Goal: Task Accomplishment & Management: Complete application form

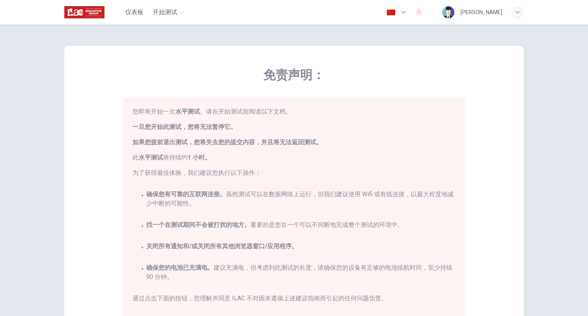
scroll to position [17, 0]
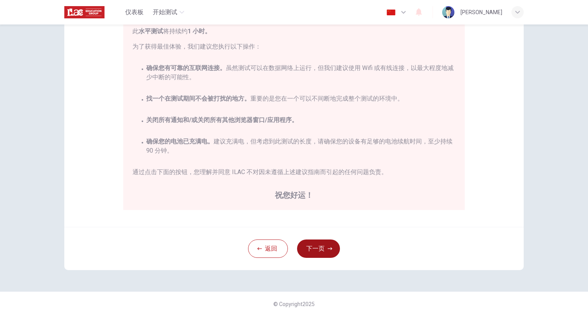
drag, startPoint x: 315, startPoint y: 249, endPoint x: 299, endPoint y: 253, distance: 17.0
click at [319, 247] on button "下一页" at bounding box center [318, 249] width 43 height 18
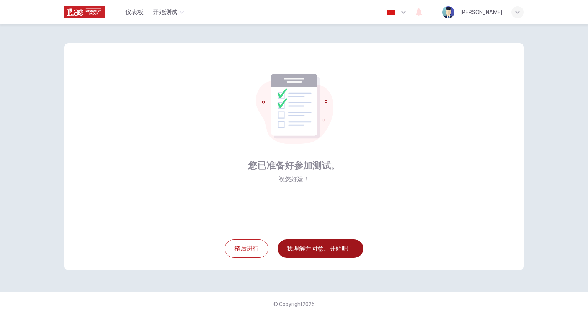
drag, startPoint x: 294, startPoint y: 255, endPoint x: 288, endPoint y: 256, distance: 6.2
click at [294, 255] on button "我理解并同意。开始吧！" at bounding box center [321, 249] width 86 height 18
click at [291, 249] on button "我理解并同意。开始吧！" at bounding box center [321, 249] width 86 height 18
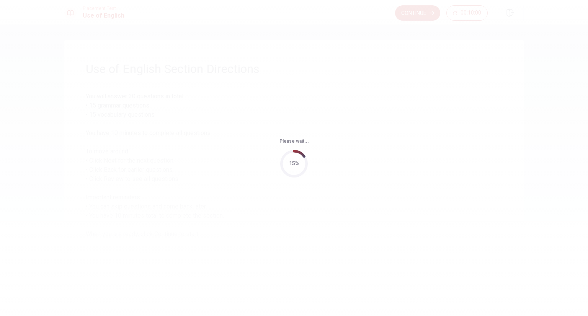
click at [439, 156] on div "Please wait... 15%" at bounding box center [294, 158] width 588 height 316
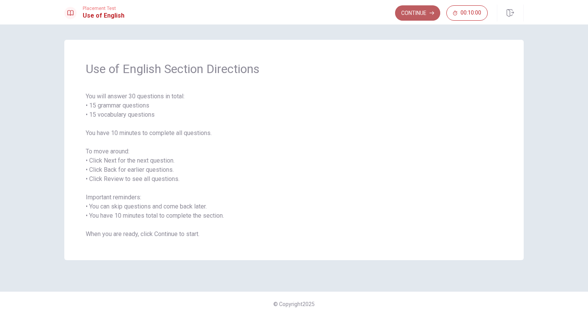
click at [420, 16] on button "Continue" at bounding box center [417, 12] width 45 height 15
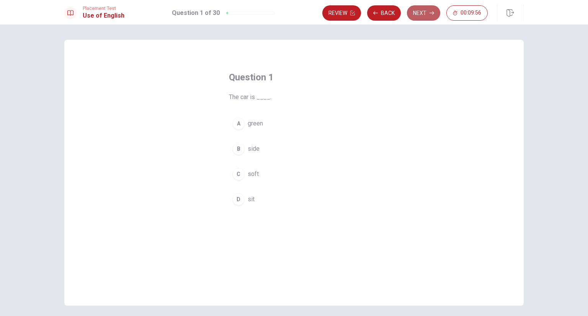
click at [418, 13] on button "Next" at bounding box center [423, 12] width 33 height 15
click at [423, 13] on button "Next" at bounding box center [423, 12] width 33 height 15
click at [425, 19] on button "Next" at bounding box center [423, 12] width 33 height 15
click at [425, 18] on button "Next" at bounding box center [423, 12] width 33 height 15
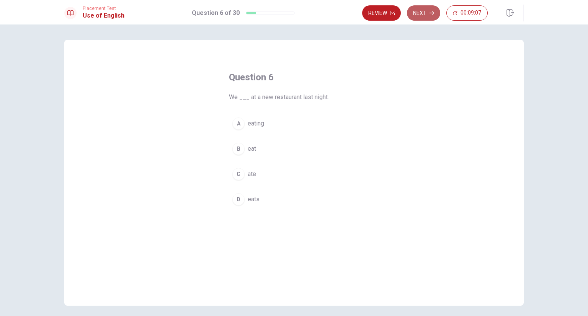
click at [419, 16] on button "Next" at bounding box center [423, 12] width 33 height 15
click at [420, 15] on button "Next" at bounding box center [423, 12] width 33 height 15
click at [423, 14] on button "Next" at bounding box center [423, 12] width 33 height 15
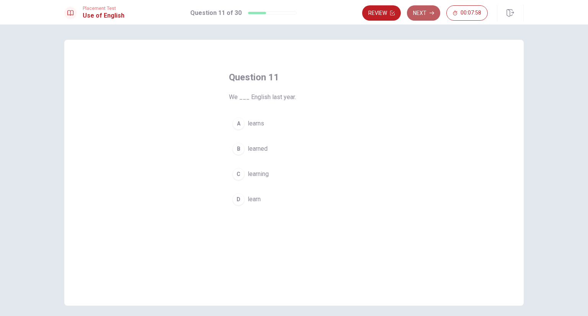
click at [421, 12] on button "Next" at bounding box center [423, 12] width 33 height 15
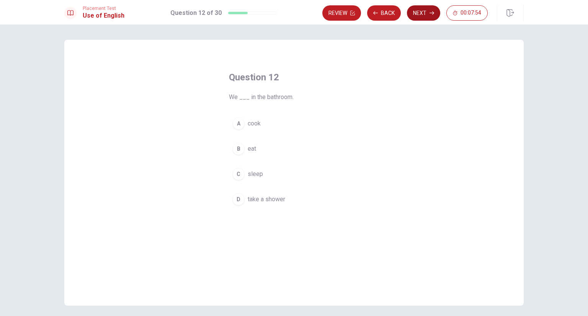
click at [429, 15] on button "Next" at bounding box center [423, 12] width 33 height 15
click at [422, 10] on button "Next" at bounding box center [423, 12] width 33 height 15
click at [424, 15] on button "Next" at bounding box center [423, 12] width 33 height 15
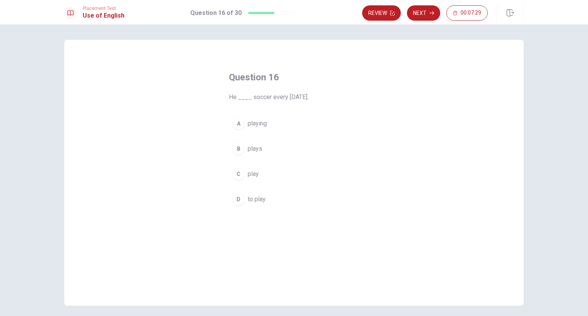
click at [239, 126] on div "A" at bounding box center [238, 124] width 12 height 12
click at [269, 149] on button "B plays" at bounding box center [294, 148] width 130 height 19
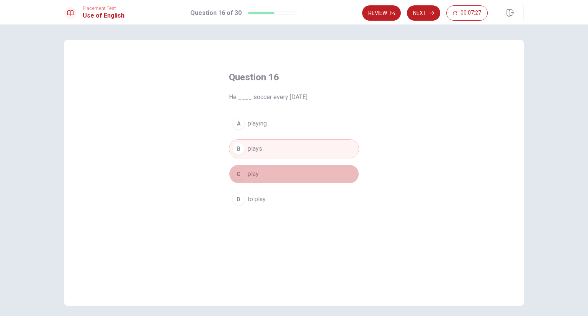
click at [276, 170] on button "C play" at bounding box center [294, 174] width 130 height 19
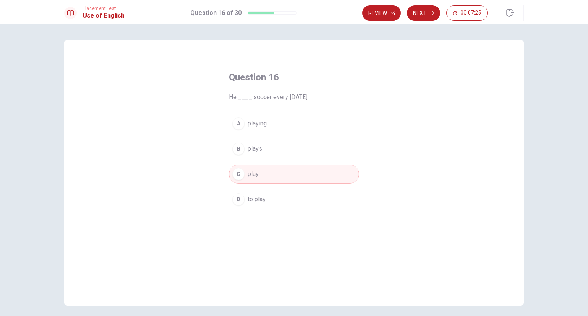
drag, startPoint x: 320, startPoint y: 146, endPoint x: 320, endPoint y: 140, distance: 5.8
click at [320, 145] on button "B plays" at bounding box center [294, 148] width 130 height 19
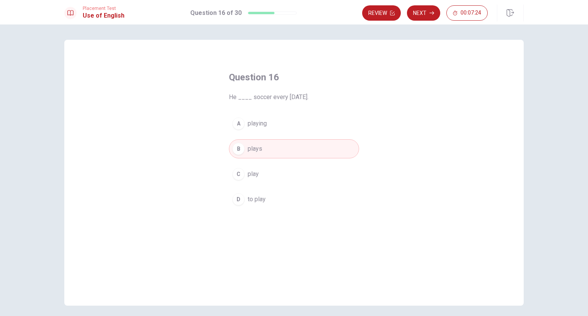
click at [324, 121] on button "A playing" at bounding box center [294, 123] width 130 height 19
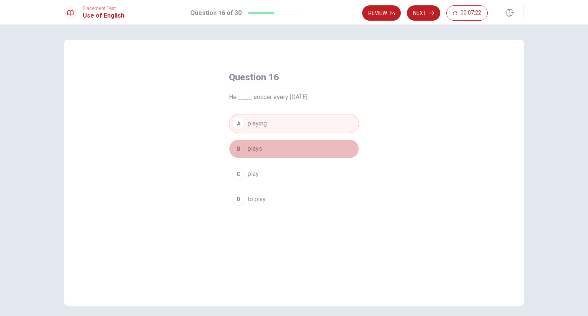
click at [309, 156] on button "B plays" at bounding box center [294, 148] width 130 height 19
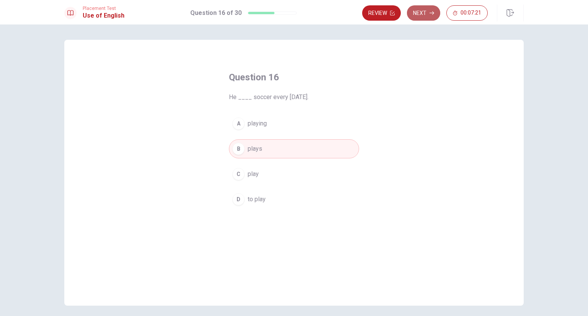
click at [428, 19] on button "Next" at bounding box center [423, 12] width 33 height 15
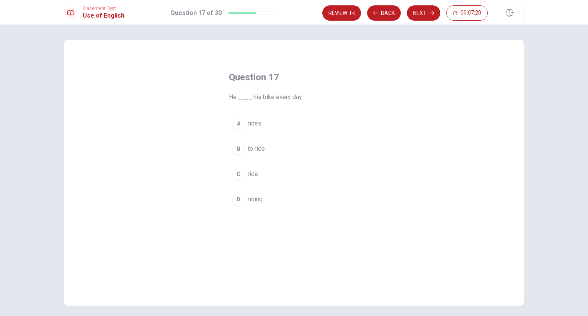
click at [277, 129] on button "A rides" at bounding box center [294, 123] width 130 height 19
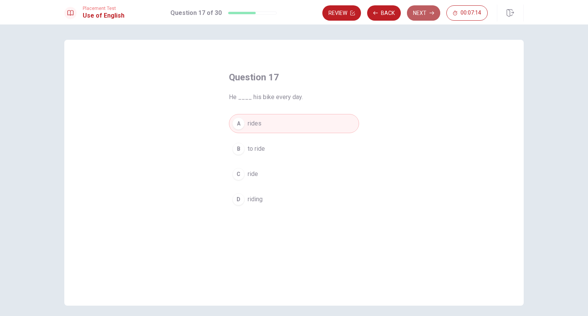
click at [417, 17] on button "Next" at bounding box center [423, 12] width 33 height 15
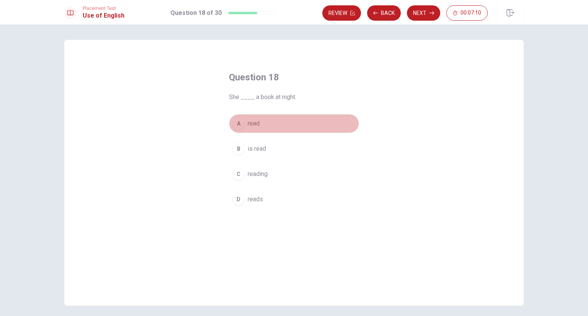
click at [290, 126] on button "A read" at bounding box center [294, 123] width 130 height 19
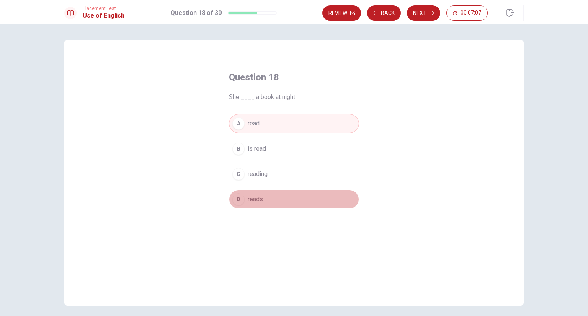
drag, startPoint x: 325, startPoint y: 195, endPoint x: 398, endPoint y: 100, distance: 119.9
click at [326, 193] on button "D reads" at bounding box center [294, 199] width 130 height 19
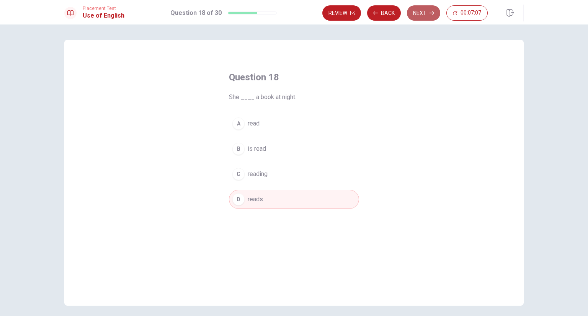
click at [417, 13] on button "Next" at bounding box center [423, 12] width 33 height 15
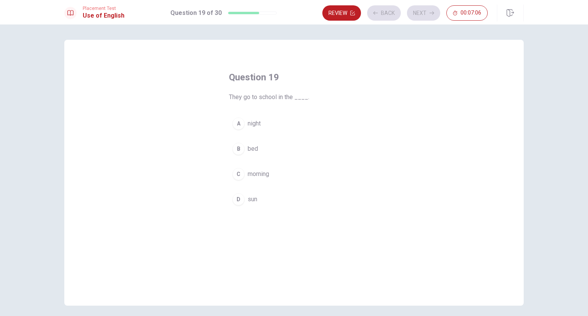
click at [294, 134] on div "A night B bed C morning D sun" at bounding box center [294, 161] width 130 height 95
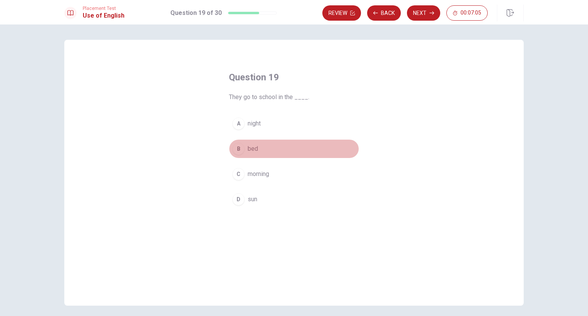
drag, startPoint x: 280, startPoint y: 155, endPoint x: 272, endPoint y: 164, distance: 11.7
click at [273, 164] on div "A night B bed C morning D sun" at bounding box center [294, 161] width 130 height 95
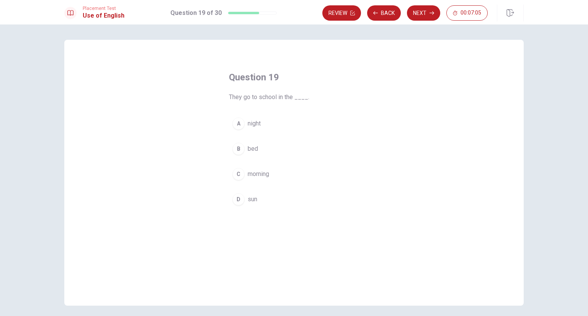
drag, startPoint x: 286, startPoint y: 126, endPoint x: 272, endPoint y: 164, distance: 41.1
click at [285, 129] on button "A night" at bounding box center [294, 123] width 130 height 19
click at [270, 170] on button "C morning" at bounding box center [294, 174] width 130 height 19
click at [281, 152] on button "B bed" at bounding box center [294, 148] width 130 height 19
drag, startPoint x: 294, startPoint y: 128, endPoint x: 294, endPoint y: 140, distance: 11.9
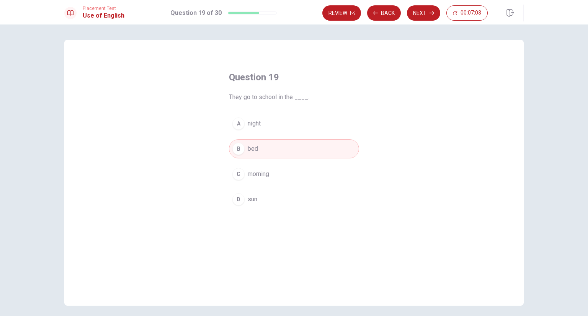
click at [294, 129] on button "A night" at bounding box center [294, 123] width 130 height 19
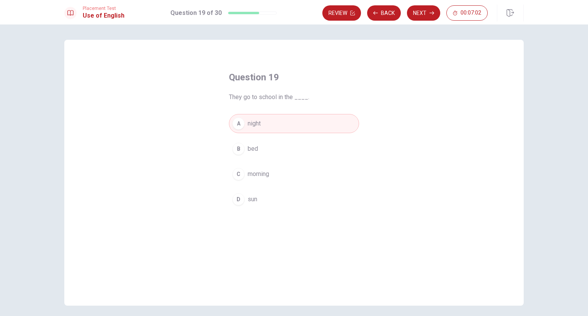
click at [289, 174] on button "C morning" at bounding box center [294, 174] width 130 height 19
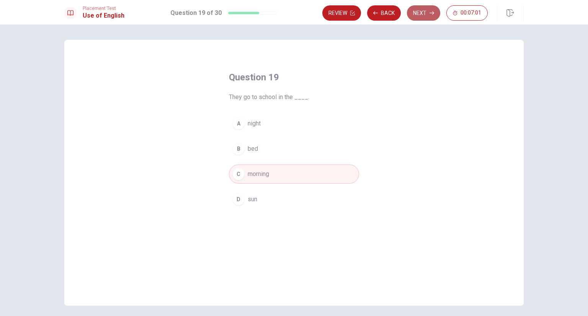
click at [426, 16] on button "Next" at bounding box center [423, 12] width 33 height 15
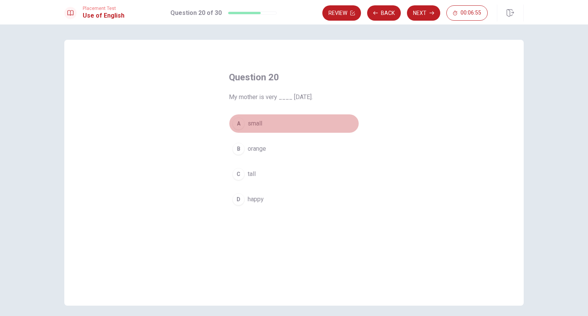
click at [267, 125] on button "A small" at bounding box center [294, 123] width 130 height 19
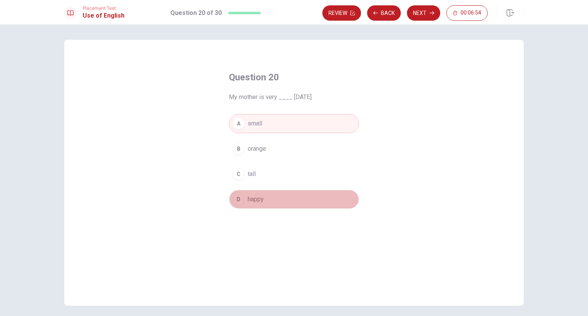
click at [268, 195] on button "D happy" at bounding box center [294, 199] width 130 height 19
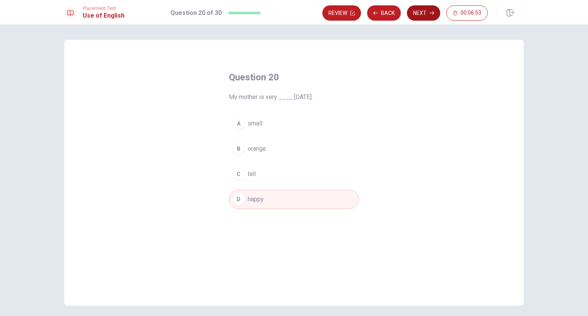
click at [423, 8] on button "Next" at bounding box center [423, 12] width 33 height 15
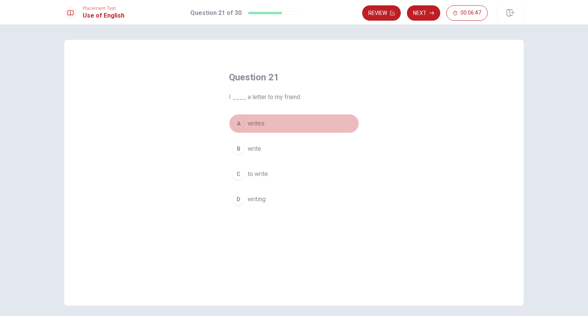
click at [292, 125] on button "A writes" at bounding box center [294, 123] width 130 height 19
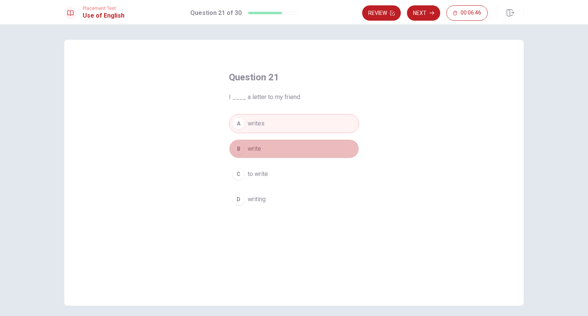
click at [290, 142] on button "B write" at bounding box center [294, 148] width 130 height 19
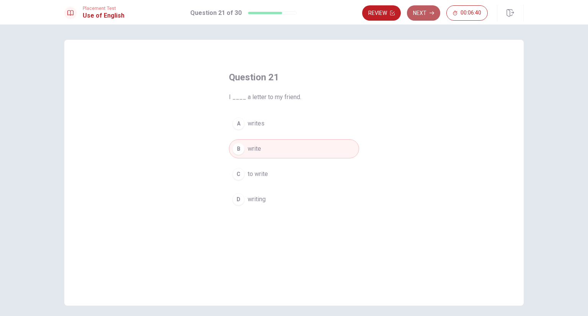
click at [433, 13] on icon "button" at bounding box center [432, 13] width 5 height 5
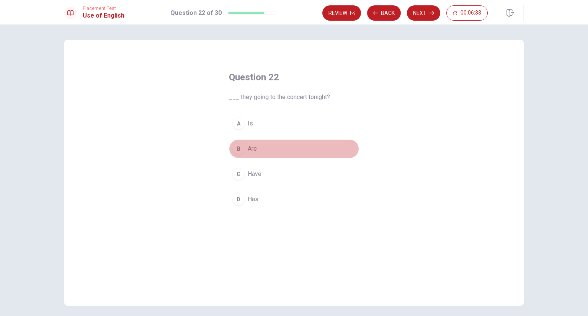
click at [255, 148] on button "B Are" at bounding box center [294, 148] width 130 height 19
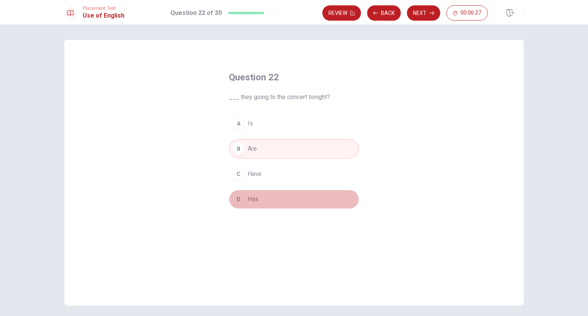
click at [251, 198] on span "Has" at bounding box center [253, 199] width 11 height 9
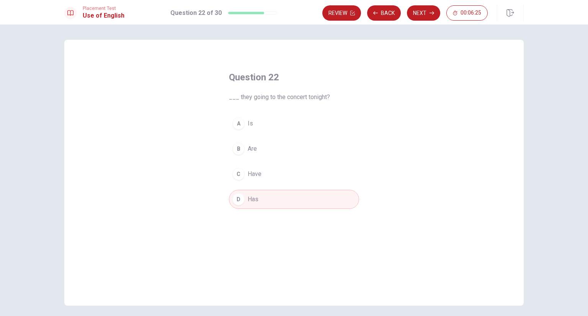
click at [321, 179] on button "C Have" at bounding box center [294, 174] width 130 height 19
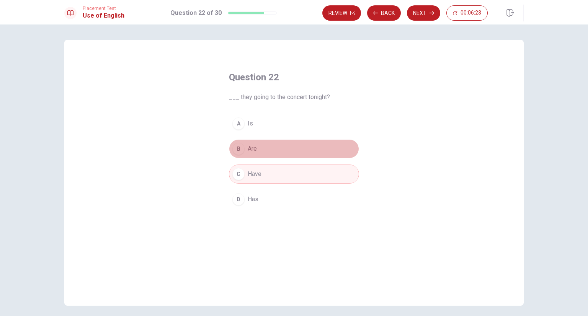
click at [336, 154] on button "B Are" at bounding box center [294, 148] width 130 height 19
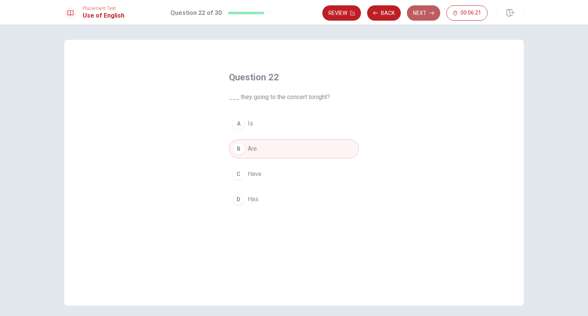
click at [429, 17] on button "Next" at bounding box center [423, 12] width 33 height 15
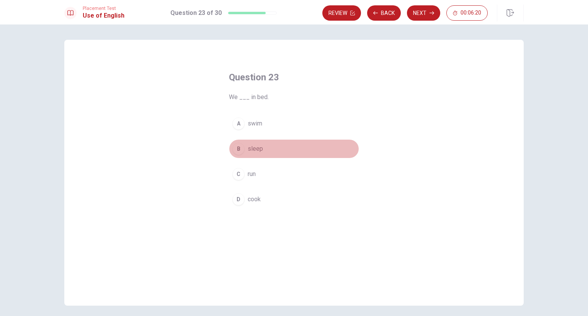
drag, startPoint x: 256, startPoint y: 149, endPoint x: 405, endPoint y: 56, distance: 175.8
click at [265, 144] on button "B sleep" at bounding box center [294, 148] width 130 height 19
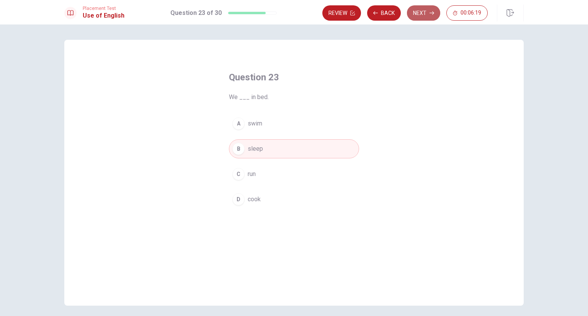
click at [417, 17] on button "Next" at bounding box center [423, 12] width 33 height 15
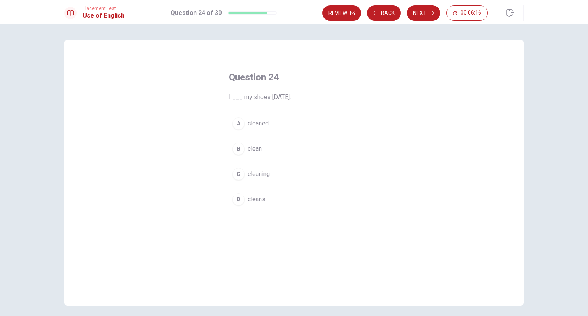
drag, startPoint x: 290, startPoint y: 124, endPoint x: 297, endPoint y: 118, distance: 9.3
click at [291, 122] on button "A cleaned" at bounding box center [294, 123] width 130 height 19
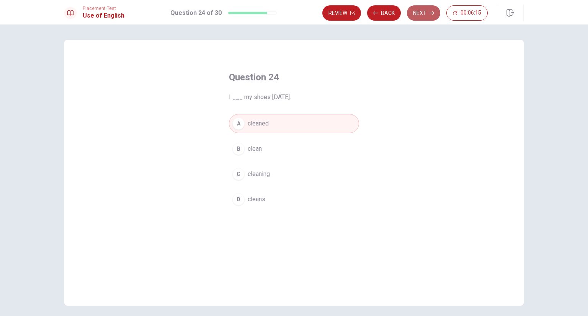
click at [422, 10] on button "Next" at bounding box center [423, 12] width 33 height 15
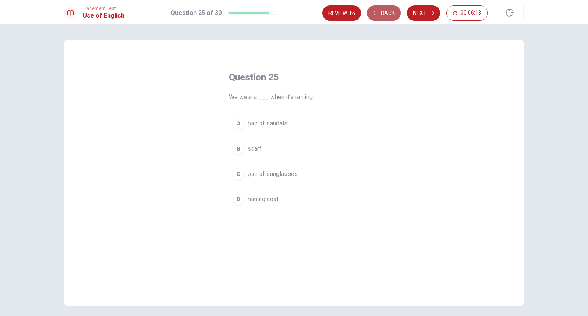
click at [396, 17] on button "Back" at bounding box center [384, 12] width 34 height 15
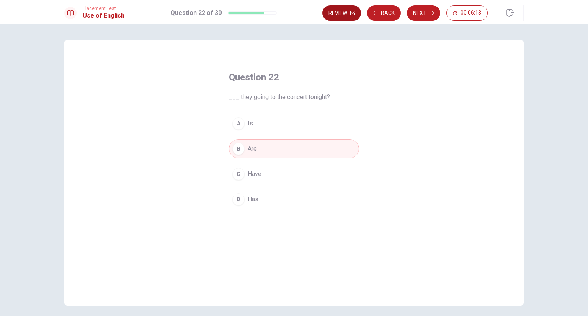
click at [395, 17] on button "Back" at bounding box center [384, 12] width 34 height 15
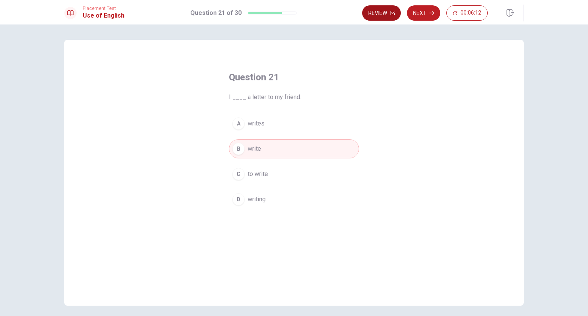
click at [395, 17] on button "Review" at bounding box center [381, 12] width 39 height 15
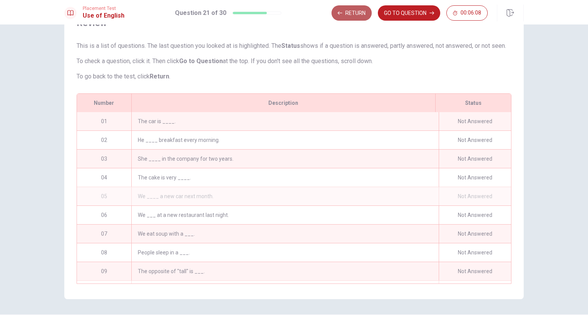
click at [347, 11] on button "Return" at bounding box center [352, 12] width 40 height 15
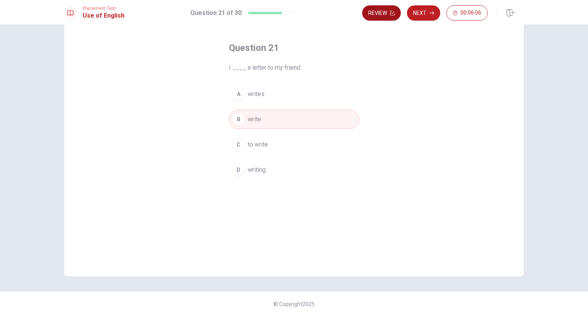
click at [391, 16] on button "Review" at bounding box center [381, 12] width 39 height 15
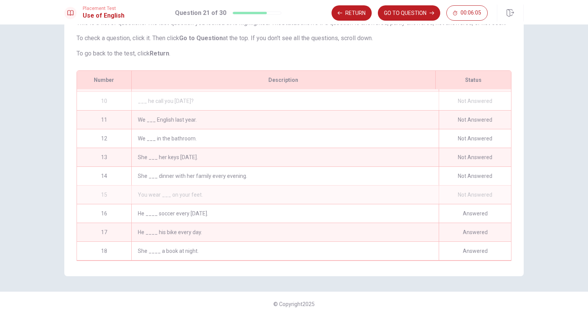
scroll to position [69, 0]
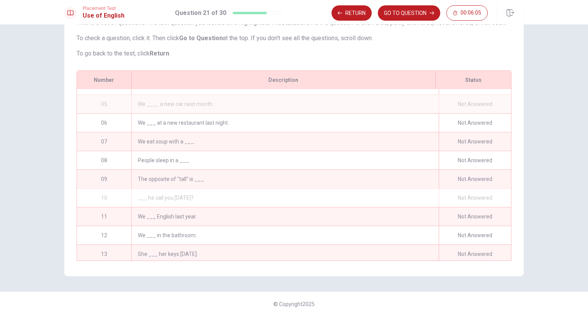
click at [132, 120] on div "We ___ at a new restaurant last night." at bounding box center [285, 123] width 308 height 18
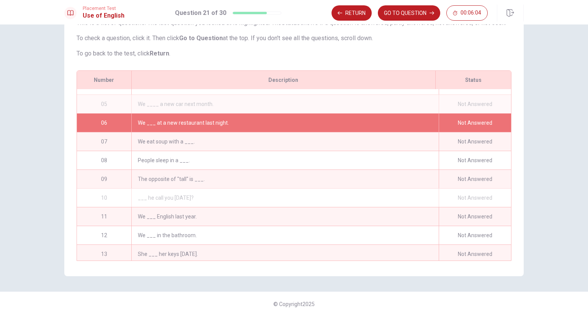
click at [153, 99] on div "We ____ a new car next month." at bounding box center [285, 104] width 308 height 18
drag, startPoint x: 213, startPoint y: 105, endPoint x: 223, endPoint y: 105, distance: 9.6
click at [216, 104] on div "We ____ a new car next month." at bounding box center [285, 104] width 308 height 18
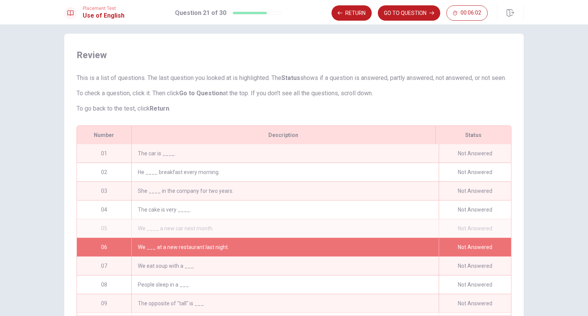
scroll to position [0, 0]
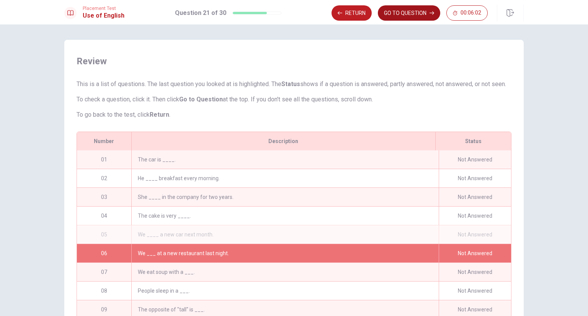
click at [422, 9] on button "GO TO QUESTION" at bounding box center [409, 12] width 62 height 15
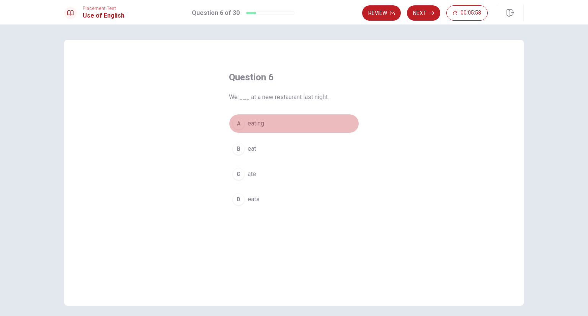
click at [235, 121] on div "A" at bounding box center [238, 124] width 12 height 12
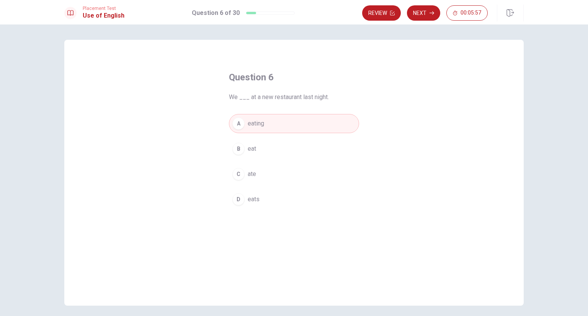
click at [237, 140] on button "B eat" at bounding box center [294, 148] width 130 height 19
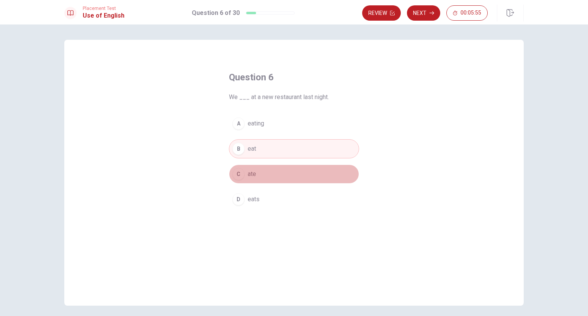
drag, startPoint x: 273, startPoint y: 174, endPoint x: 374, endPoint y: 97, distance: 126.5
click at [274, 173] on button "C ate" at bounding box center [294, 174] width 130 height 19
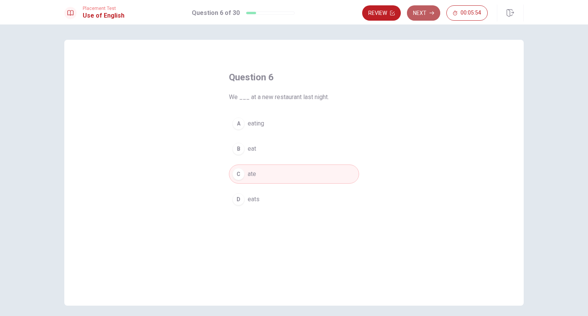
click at [422, 11] on button "Next" at bounding box center [423, 12] width 33 height 15
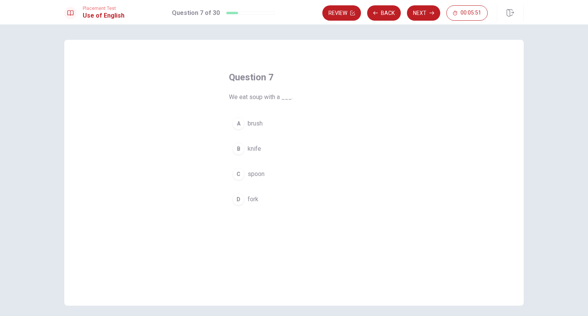
click at [287, 167] on button "C spoon" at bounding box center [294, 174] width 130 height 19
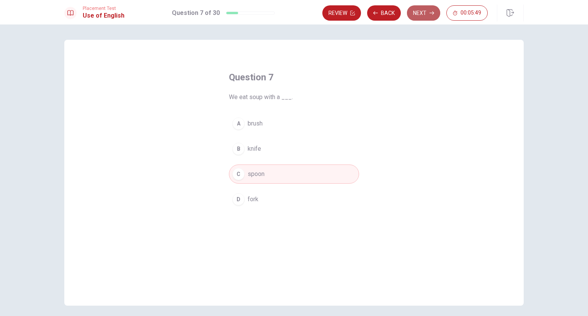
click at [430, 16] on button "Next" at bounding box center [423, 12] width 33 height 15
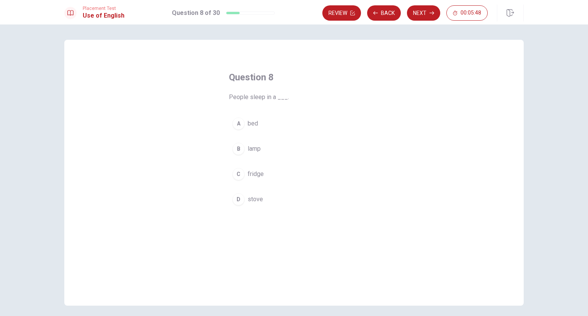
click at [293, 120] on button "A bed" at bounding box center [294, 123] width 130 height 19
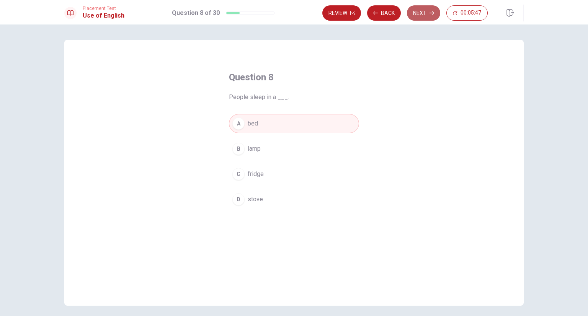
click at [421, 14] on button "Next" at bounding box center [423, 12] width 33 height 15
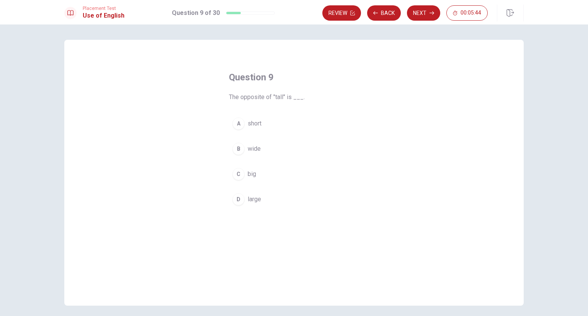
click at [296, 195] on button "D large" at bounding box center [294, 199] width 130 height 19
click at [422, 13] on button "Next" at bounding box center [423, 12] width 33 height 15
click at [272, 174] on button "C Does" at bounding box center [294, 174] width 130 height 19
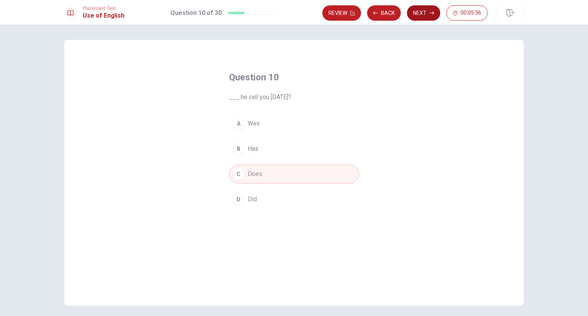
click at [430, 14] on icon "button" at bounding box center [432, 13] width 5 height 5
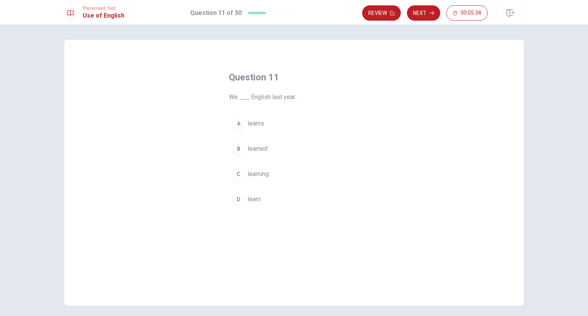
click at [320, 180] on button "C learning" at bounding box center [294, 174] width 130 height 19
click at [328, 147] on button "B learned" at bounding box center [294, 148] width 130 height 19
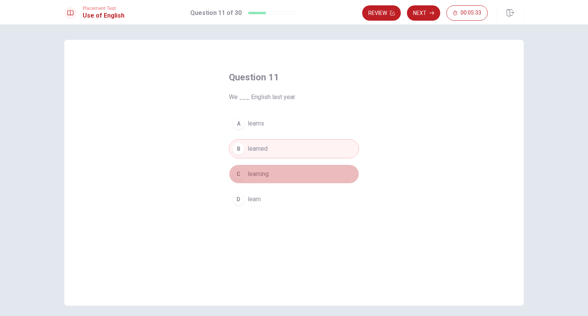
drag, startPoint x: 313, startPoint y: 178, endPoint x: 376, endPoint y: 107, distance: 95.2
click at [314, 177] on button "C learning" at bounding box center [294, 174] width 130 height 19
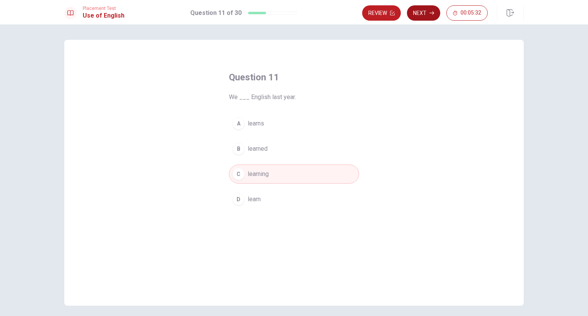
click at [427, 16] on button "Next" at bounding box center [423, 12] width 33 height 15
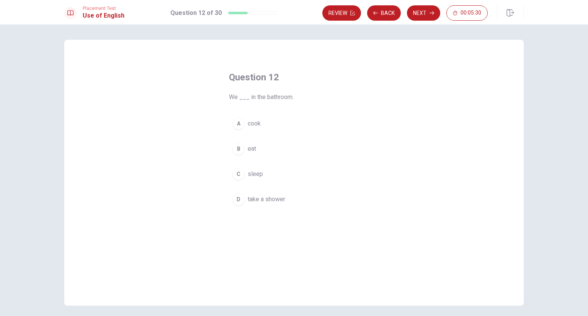
drag, startPoint x: 267, startPoint y: 173, endPoint x: 289, endPoint y: 158, distance: 26.5
click at [273, 171] on button "C sleep" at bounding box center [294, 174] width 130 height 19
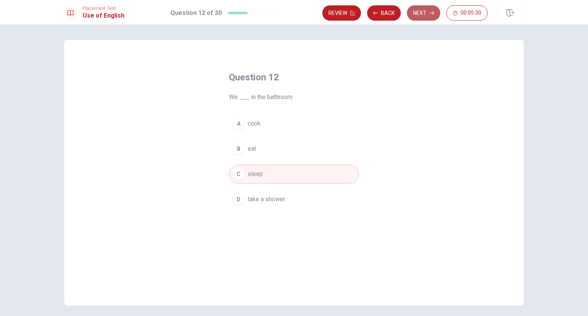
click at [424, 11] on button "Next" at bounding box center [423, 12] width 33 height 15
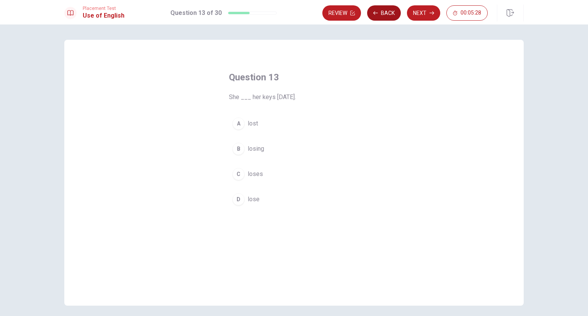
drag, startPoint x: 383, startPoint y: 11, endPoint x: 380, endPoint y: 15, distance: 4.9
click at [383, 11] on button "Back" at bounding box center [384, 12] width 34 height 15
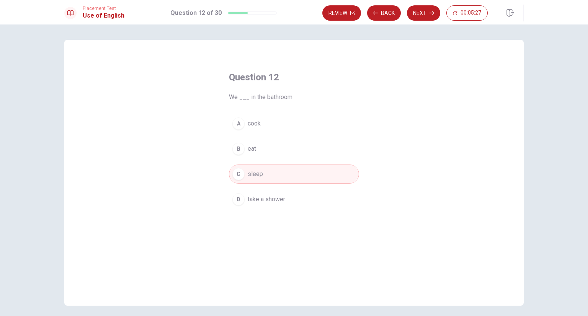
drag, startPoint x: 303, startPoint y: 193, endPoint x: 313, endPoint y: 185, distance: 12.5
click at [305, 192] on button "D take a shower" at bounding box center [294, 199] width 130 height 19
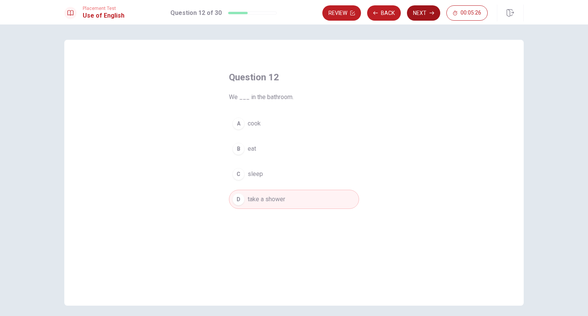
click at [423, 14] on button "Next" at bounding box center [423, 12] width 33 height 15
drag, startPoint x: 280, startPoint y: 124, endPoint x: 283, endPoint y: 137, distance: 13.4
click at [282, 125] on button "A lost" at bounding box center [294, 123] width 130 height 19
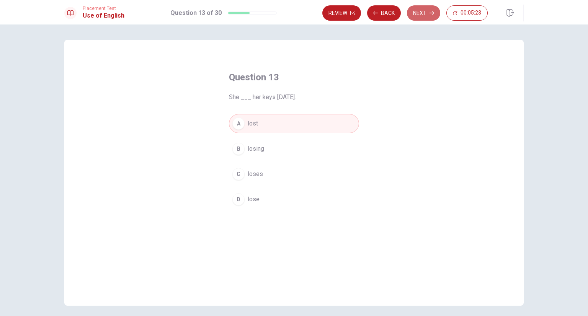
drag, startPoint x: 420, startPoint y: 11, endPoint x: 377, endPoint y: 55, distance: 60.9
click at [418, 13] on button "Next" at bounding box center [423, 12] width 33 height 15
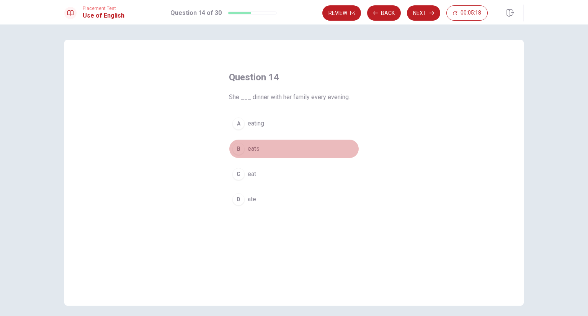
drag, startPoint x: 286, startPoint y: 152, endPoint x: 349, endPoint y: 85, distance: 91.3
click at [290, 149] on button "B eats" at bounding box center [294, 148] width 130 height 19
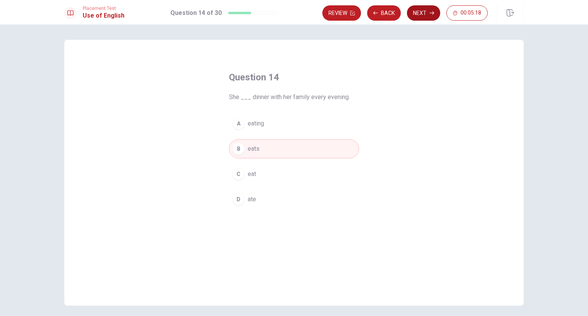
click at [429, 13] on button "Next" at bounding box center [423, 12] width 33 height 15
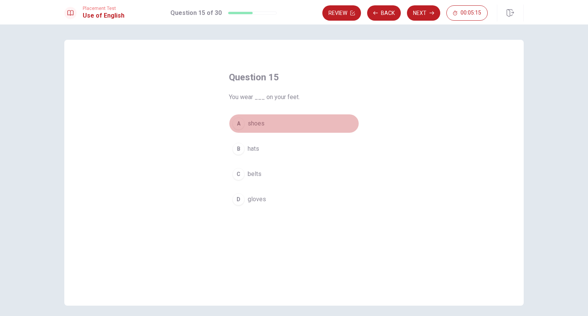
click at [309, 120] on button "A shoes" at bounding box center [294, 123] width 130 height 19
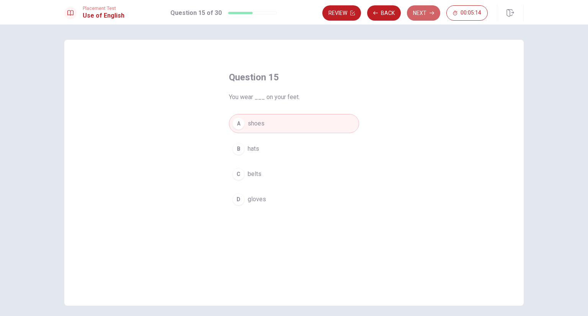
drag, startPoint x: 427, startPoint y: 12, endPoint x: 424, endPoint y: 16, distance: 4.9
click at [429, 10] on button "Next" at bounding box center [423, 12] width 33 height 15
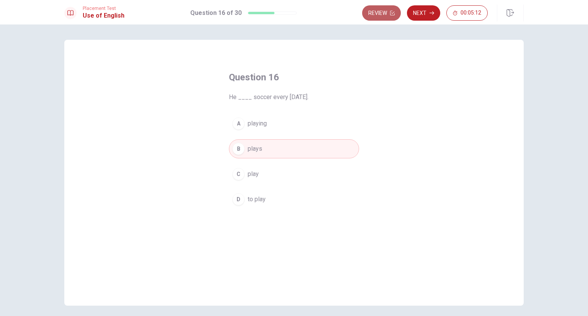
click at [372, 16] on button "Review" at bounding box center [381, 12] width 39 height 15
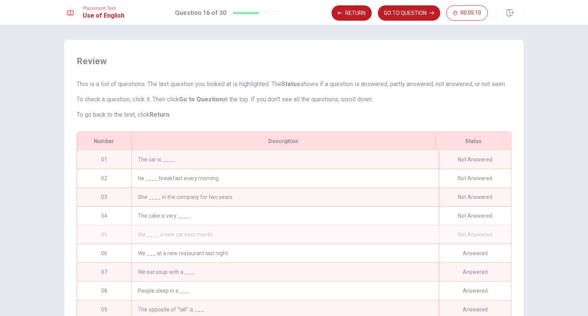
click at [160, 169] on div "The car is ____." at bounding box center [285, 160] width 308 height 18
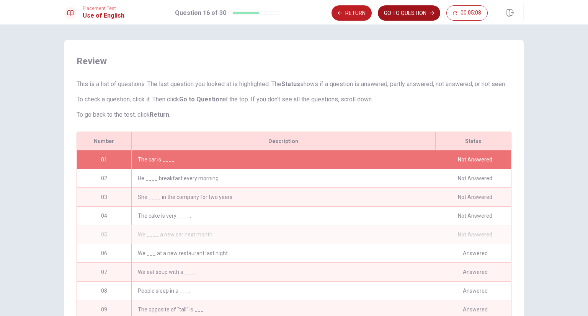
click at [403, 15] on button "GO TO QUESTION" at bounding box center [409, 12] width 62 height 15
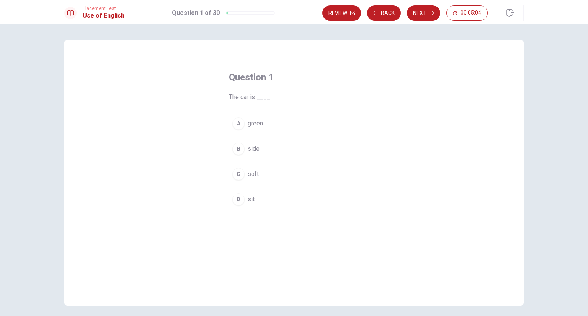
drag, startPoint x: 307, startPoint y: 120, endPoint x: 347, endPoint y: 83, distance: 53.9
click at [309, 116] on button "A green" at bounding box center [294, 123] width 130 height 19
click at [435, 6] on button "Next" at bounding box center [423, 12] width 33 height 15
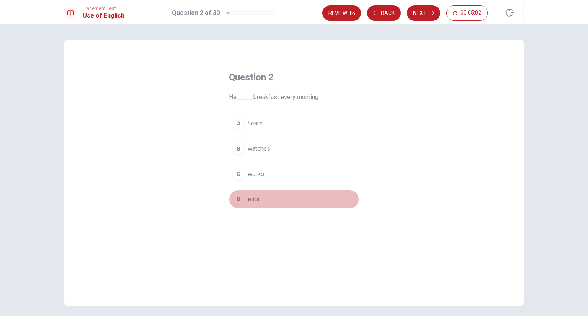
drag, startPoint x: 287, startPoint y: 201, endPoint x: 307, endPoint y: 180, distance: 29.3
click at [288, 199] on button "D eats" at bounding box center [294, 199] width 130 height 19
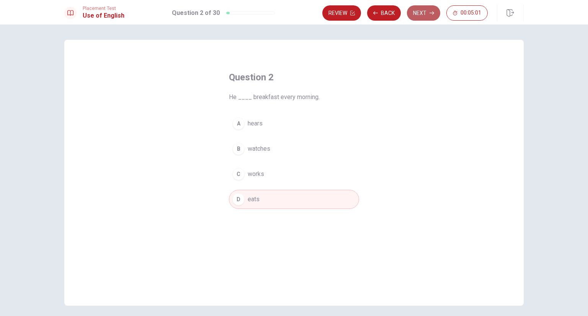
click at [427, 15] on button "Next" at bounding box center [423, 12] width 33 height 15
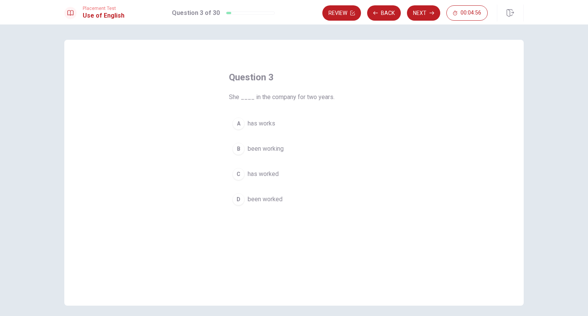
click at [265, 178] on span "has worked" at bounding box center [263, 174] width 31 height 9
click at [432, 14] on icon "button" at bounding box center [432, 13] width 5 height 5
click at [273, 124] on button "A sweet" at bounding box center [294, 123] width 130 height 19
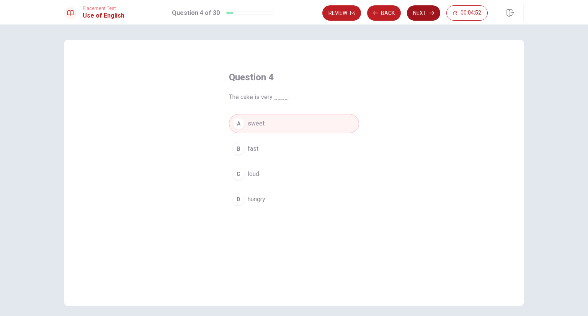
click at [419, 16] on button "Next" at bounding box center [423, 12] width 33 height 15
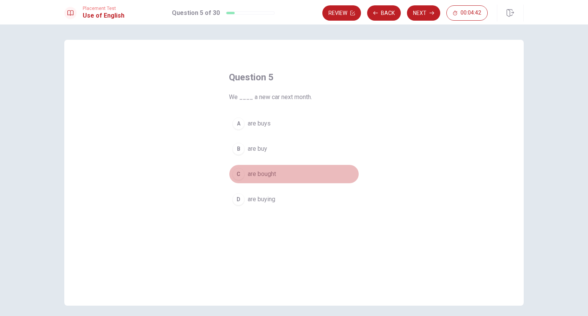
click at [294, 170] on button "C are bought" at bounding box center [294, 174] width 130 height 19
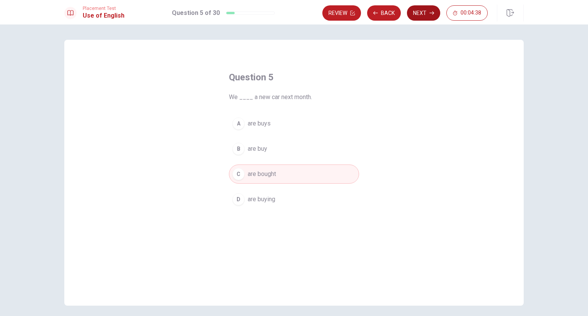
click at [425, 15] on button "Next" at bounding box center [423, 12] width 33 height 15
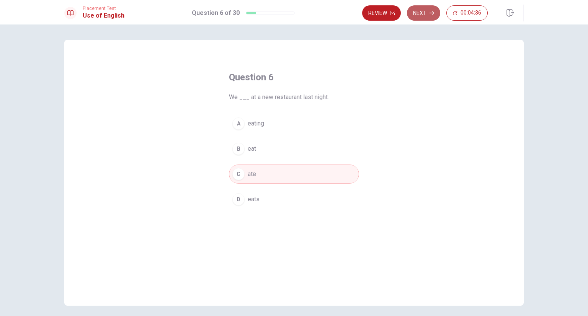
click at [425, 15] on button "Next" at bounding box center [423, 12] width 33 height 15
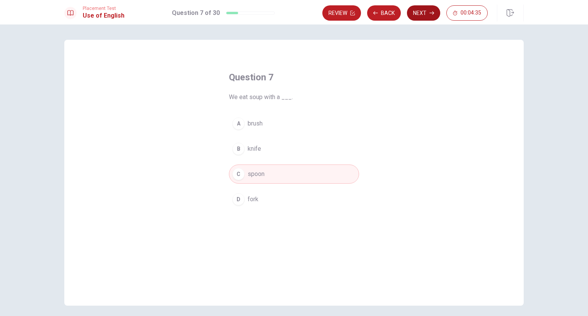
click at [425, 15] on button "Next" at bounding box center [423, 12] width 33 height 15
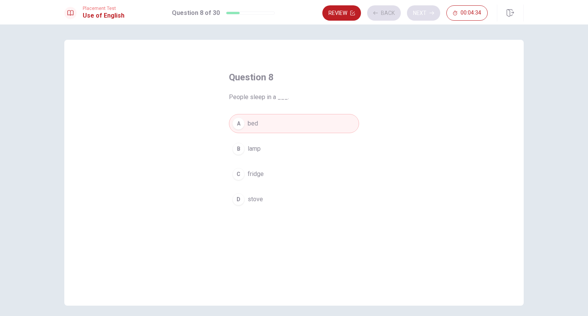
click at [425, 15] on div "Review Back Next 00:04:34" at bounding box center [404, 12] width 165 height 15
click at [425, 15] on button "Next" at bounding box center [423, 12] width 33 height 15
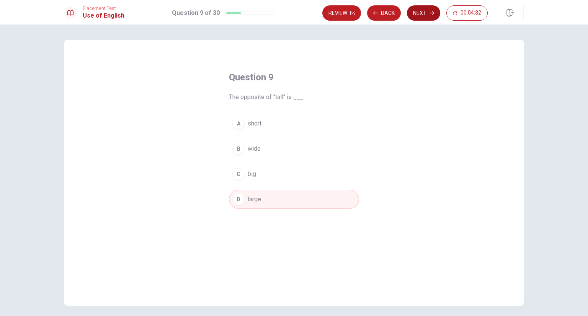
click at [425, 15] on button "Next" at bounding box center [423, 12] width 33 height 15
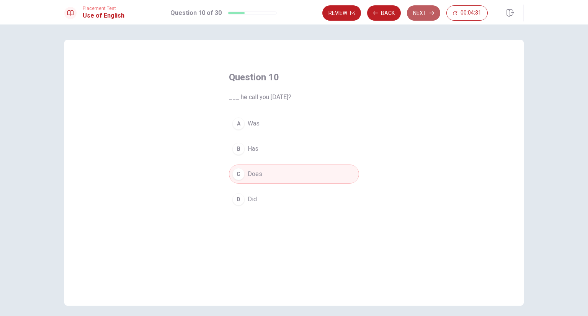
click at [425, 15] on button "Next" at bounding box center [423, 12] width 33 height 15
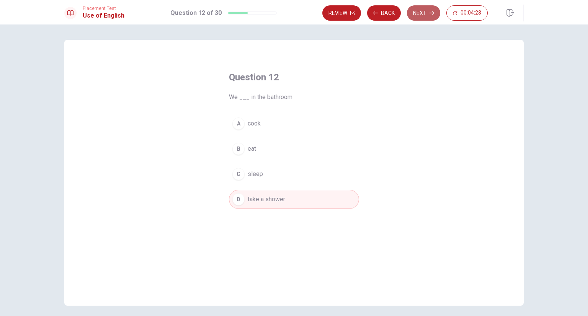
click at [425, 15] on button "Next" at bounding box center [423, 12] width 33 height 15
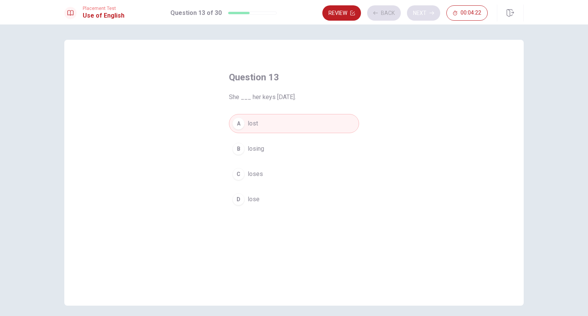
click at [425, 15] on div "Review Back Next 00:04:22" at bounding box center [404, 12] width 165 height 15
click at [425, 15] on button "Next" at bounding box center [423, 12] width 33 height 15
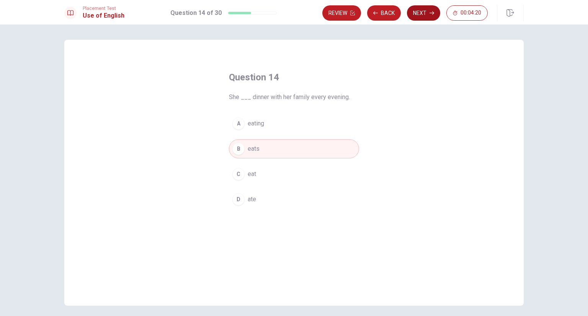
click at [425, 15] on button "Next" at bounding box center [423, 12] width 33 height 15
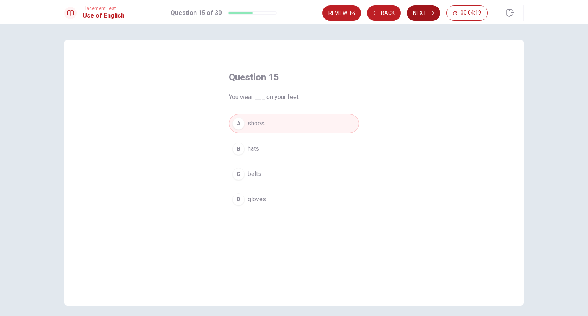
click at [425, 15] on div "Review Back Next 00:04:19" at bounding box center [404, 12] width 165 height 15
click at [425, 15] on button "Next" at bounding box center [423, 12] width 33 height 15
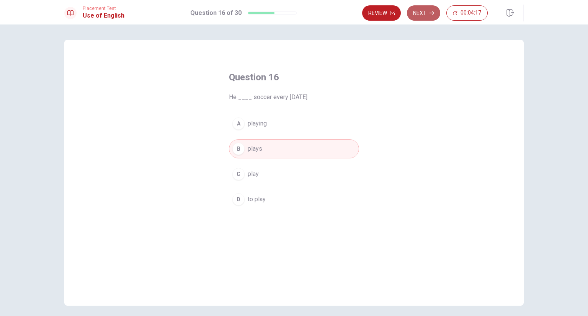
click at [425, 15] on button "Next" at bounding box center [423, 12] width 33 height 15
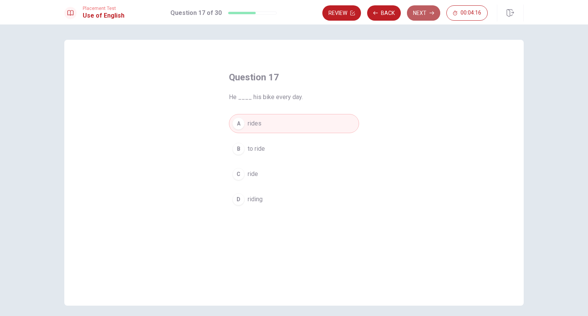
click at [425, 15] on button "Next" at bounding box center [423, 12] width 33 height 15
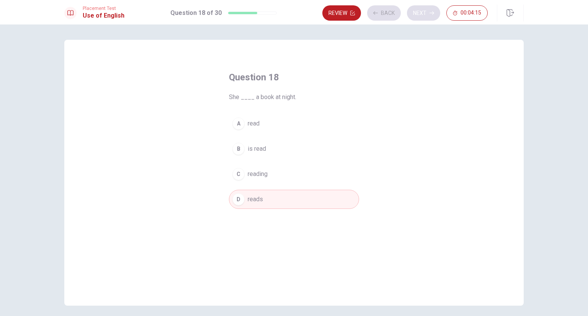
click at [425, 15] on div "Review Back Next 00:04:15" at bounding box center [404, 12] width 165 height 15
click at [425, 15] on button "Next" at bounding box center [423, 12] width 33 height 15
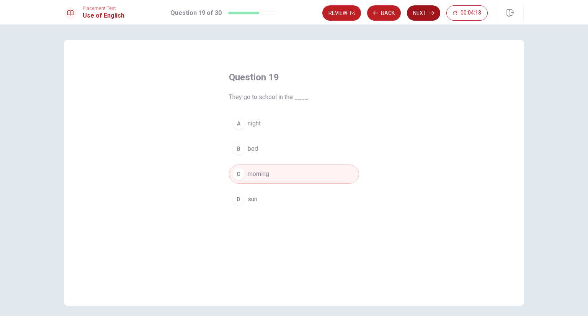
click at [425, 15] on button "Next" at bounding box center [423, 12] width 33 height 15
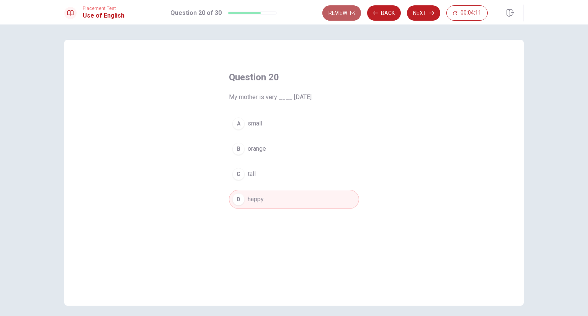
drag, startPoint x: 351, startPoint y: 17, endPoint x: 349, endPoint y: 23, distance: 5.9
click at [350, 17] on button "Review" at bounding box center [341, 12] width 39 height 15
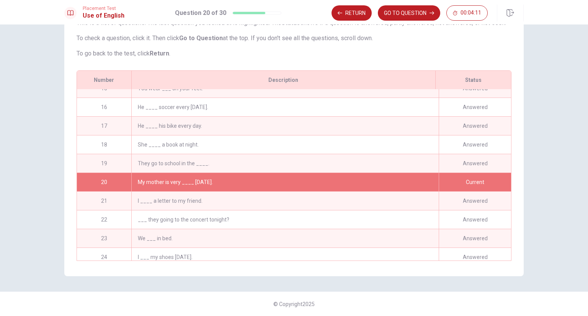
scroll to position [299, 0]
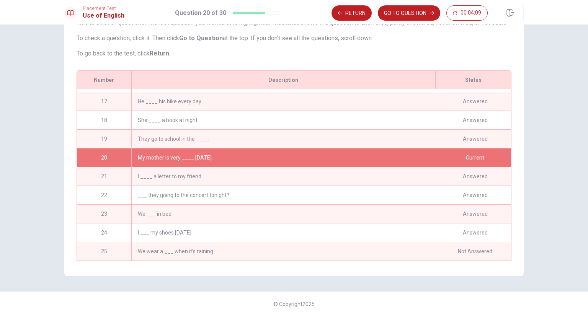
click at [398, 244] on div "We wear a ___ when it’s raining." at bounding box center [285, 251] width 308 height 18
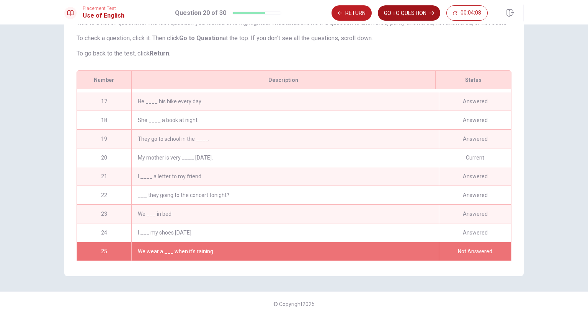
click at [401, 15] on button "GO TO QUESTION" at bounding box center [409, 12] width 62 height 15
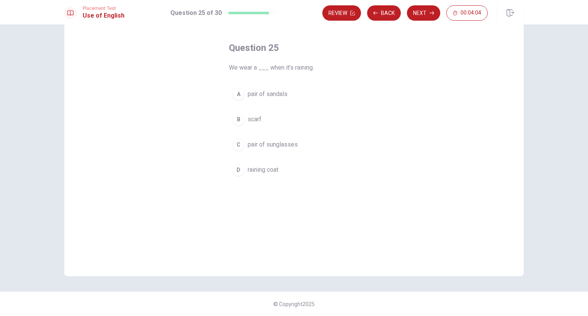
click at [298, 144] on button "C pair of sunglasses" at bounding box center [294, 144] width 130 height 19
click at [296, 102] on button "A pair of sandals" at bounding box center [294, 94] width 130 height 19
click at [424, 17] on button "Next" at bounding box center [423, 12] width 33 height 15
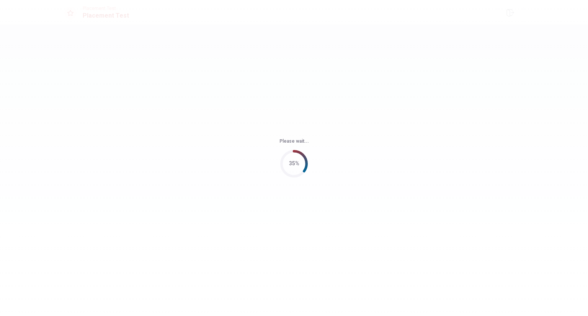
scroll to position [0, 0]
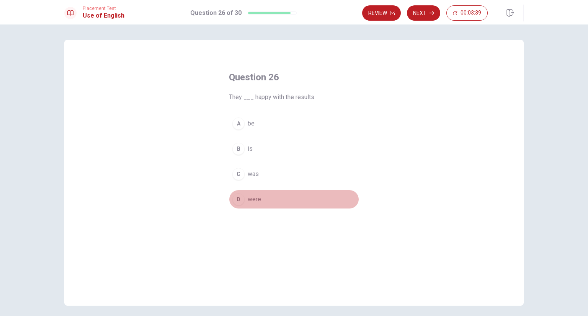
click at [270, 195] on button "D were" at bounding box center [294, 199] width 130 height 19
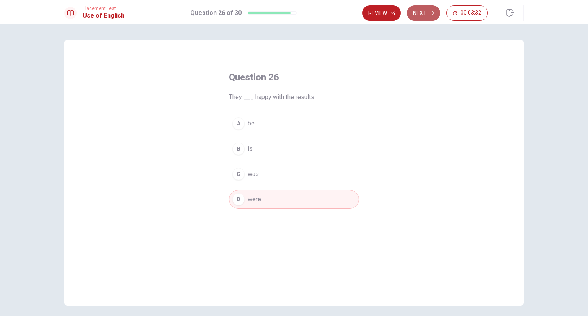
click at [424, 14] on button "Next" at bounding box center [423, 12] width 33 height 15
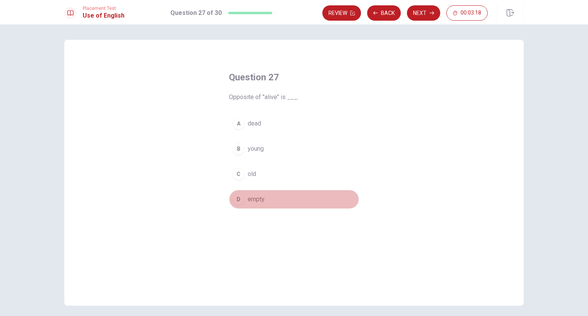
click at [248, 196] on span "empty" at bounding box center [256, 199] width 17 height 9
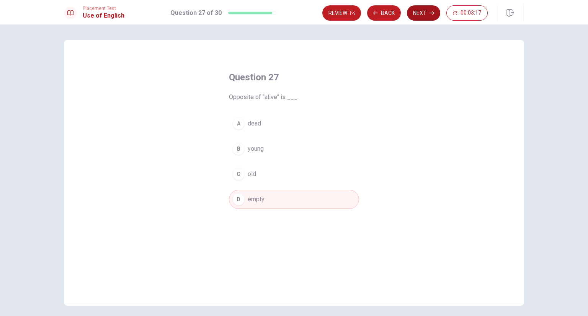
click at [417, 10] on button "Next" at bounding box center [423, 12] width 33 height 15
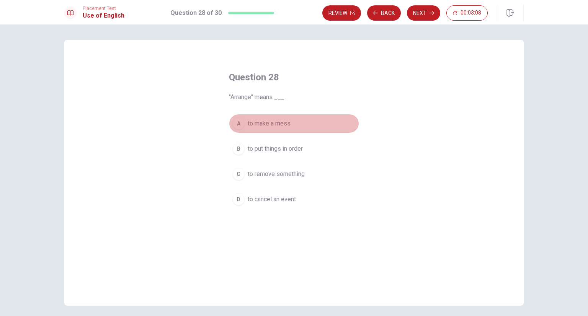
click at [321, 124] on button "A to make a mess" at bounding box center [294, 123] width 130 height 19
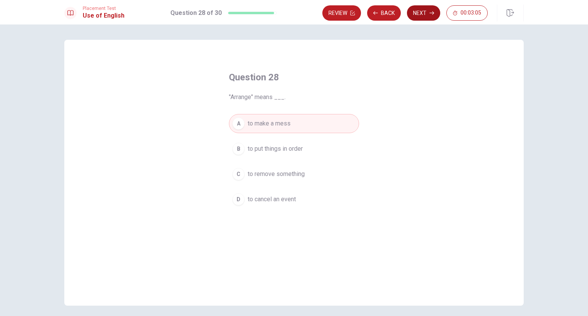
click at [420, 9] on button "Next" at bounding box center [423, 12] width 33 height 15
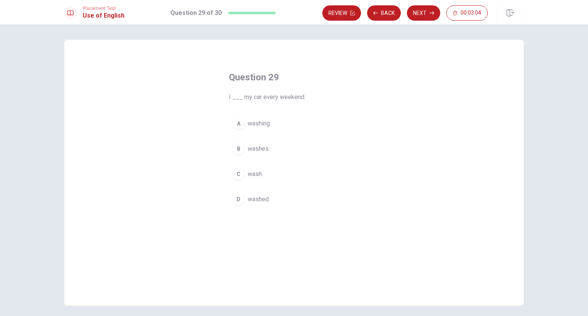
click at [272, 129] on button "A washing" at bounding box center [294, 123] width 130 height 19
click at [290, 175] on button "C wash" at bounding box center [294, 174] width 130 height 19
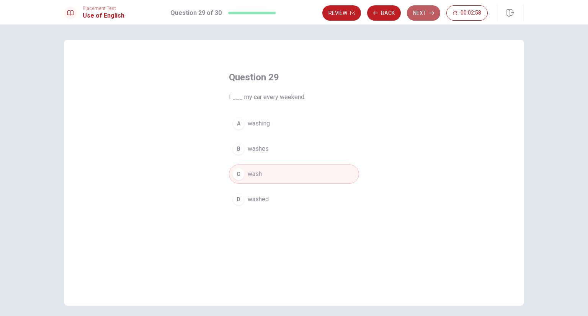
click at [429, 14] on button "Next" at bounding box center [423, 12] width 33 height 15
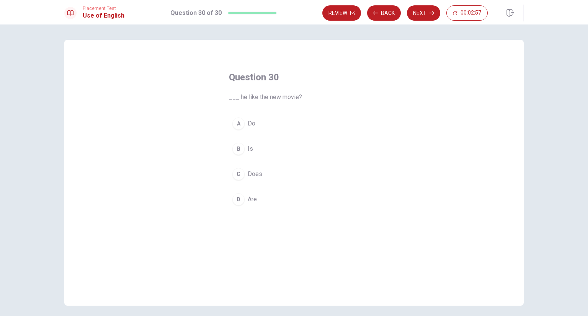
drag, startPoint x: 268, startPoint y: 178, endPoint x: 271, endPoint y: 163, distance: 16.0
click at [268, 177] on button "C Does" at bounding box center [294, 174] width 130 height 19
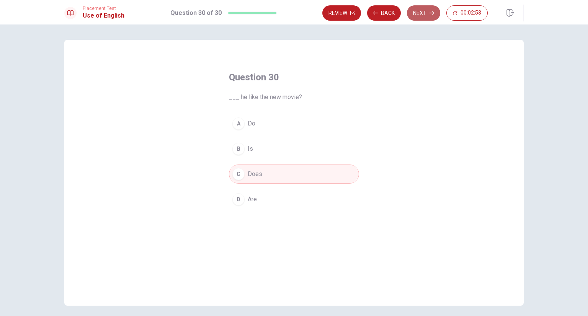
click at [420, 15] on button "Next" at bounding box center [423, 12] width 33 height 15
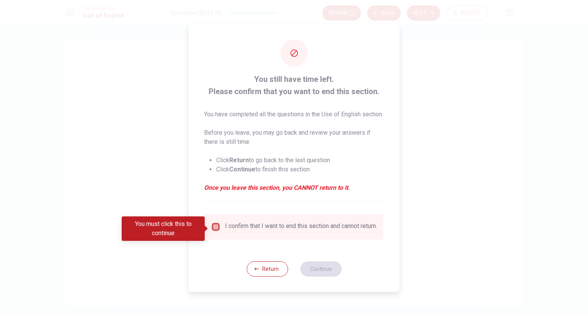
click at [213, 230] on input "You must click this to continue" at bounding box center [215, 227] width 9 height 9
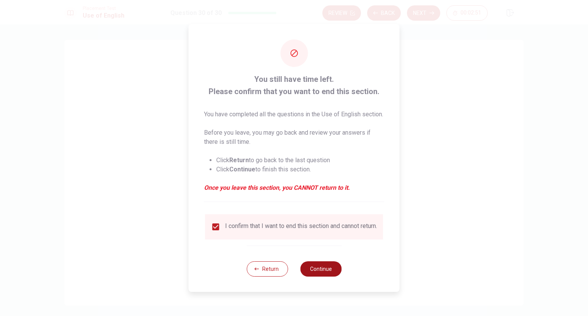
click at [323, 277] on button "Continue" at bounding box center [320, 269] width 41 height 15
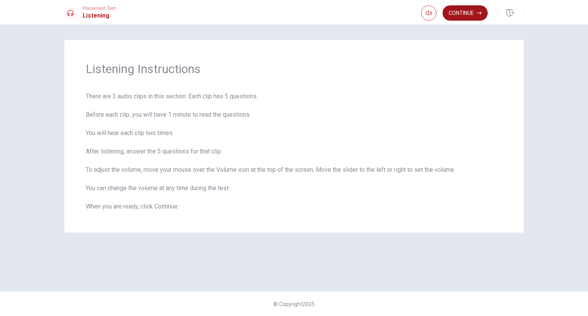
click at [469, 8] on button "Continue" at bounding box center [465, 12] width 45 height 15
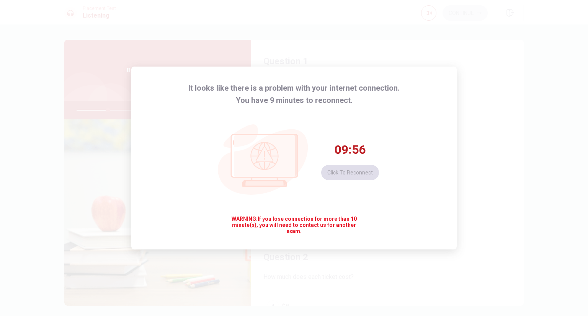
click at [344, 121] on div "09:56 Click to reconnect" at bounding box center [295, 161] width 170 height 110
click at [42, 193] on div "It looks like there is a problem with your internet connection. You have 9 minu…" at bounding box center [294, 158] width 588 height 316
click at [446, 265] on div "It looks like there is a problem with your internet connection. You have 9 minu…" at bounding box center [294, 158] width 588 height 316
click at [356, 167] on button "Click to reconnect" at bounding box center [350, 172] width 58 height 15
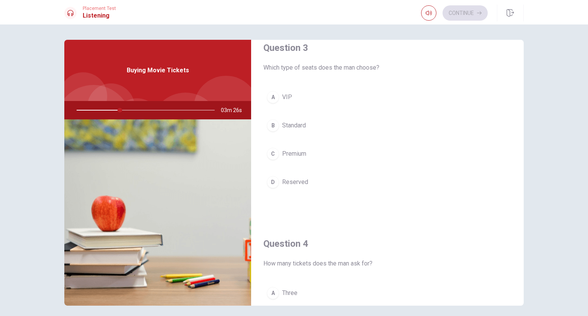
scroll to position [383, 0]
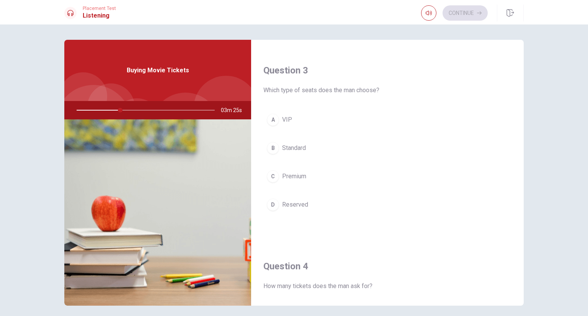
click at [306, 147] on button "B Standard" at bounding box center [388, 148] width 248 height 19
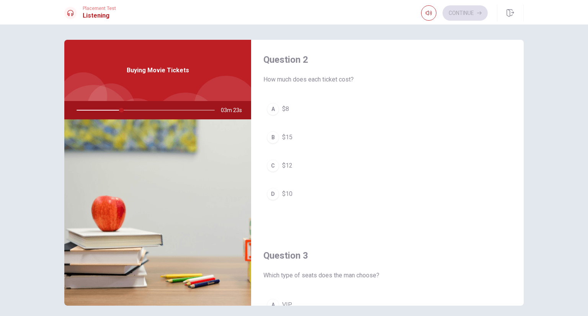
scroll to position [192, 0]
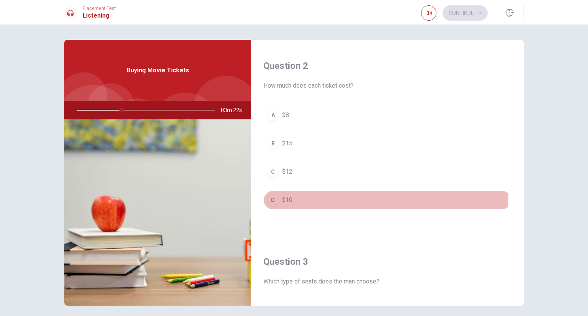
click at [316, 193] on button "D $10" at bounding box center [388, 200] width 248 height 19
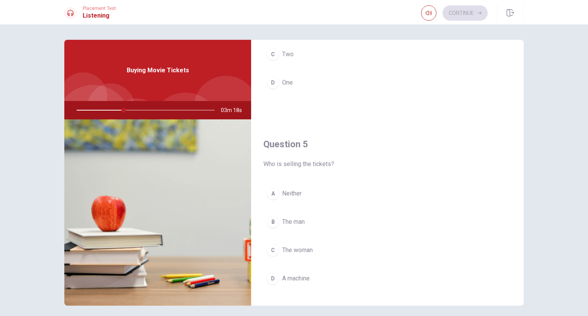
scroll to position [711, 0]
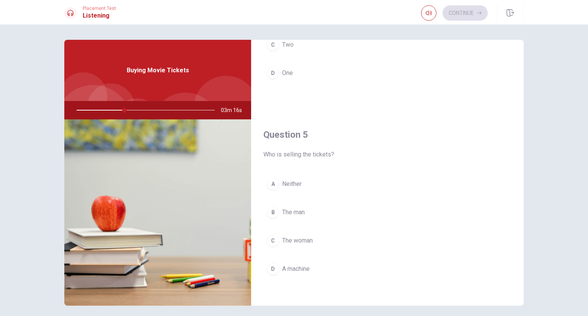
click at [322, 236] on button "C The woman" at bounding box center [388, 240] width 248 height 19
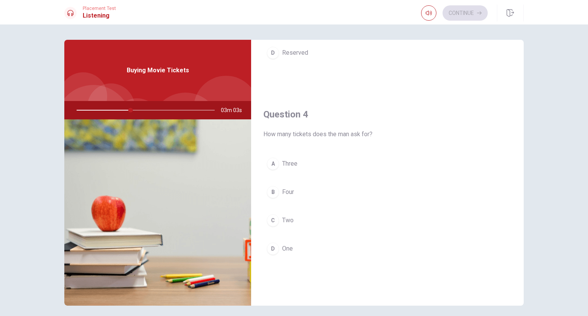
scroll to position [536, 0]
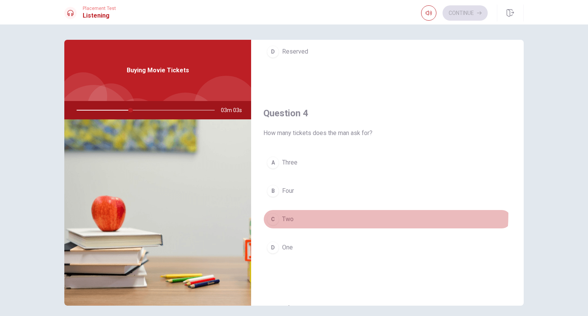
click at [331, 212] on button "C Two" at bounding box center [388, 219] width 248 height 19
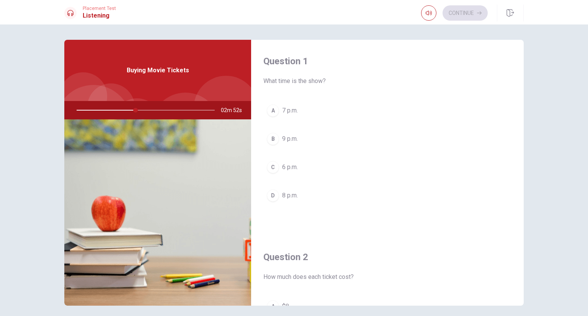
scroll to position [0, 0]
click at [273, 111] on div "A" at bounding box center [273, 111] width 12 height 12
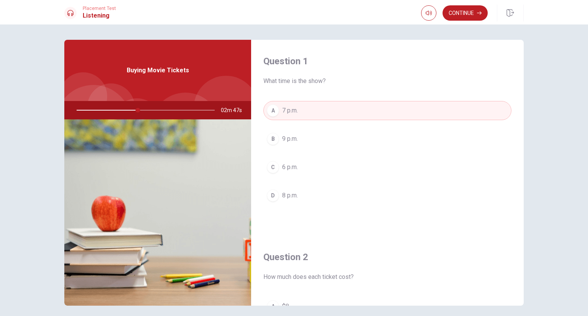
click at [274, 136] on div "B" at bounding box center [273, 139] width 12 height 12
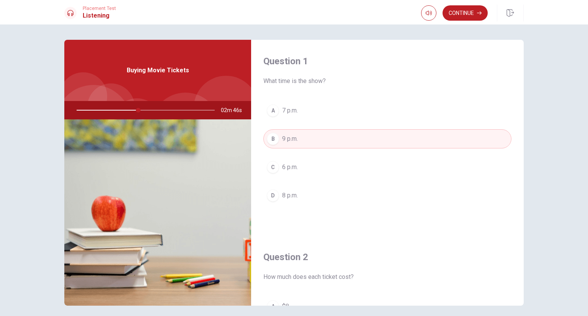
click at [270, 115] on div "A" at bounding box center [273, 111] width 12 height 12
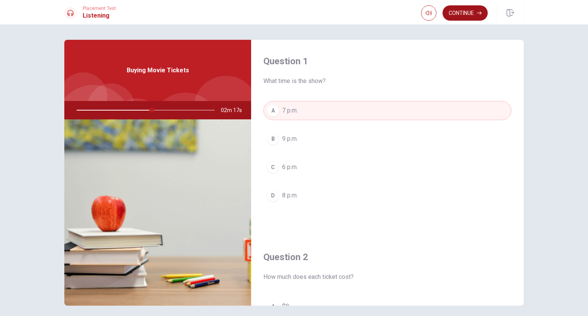
click at [468, 15] on button "Continue" at bounding box center [465, 12] width 45 height 15
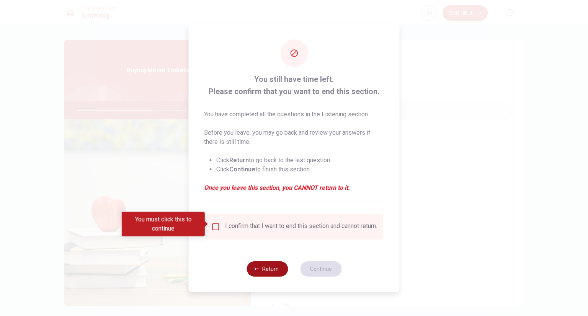
click at [270, 273] on button "Return" at bounding box center [267, 269] width 41 height 15
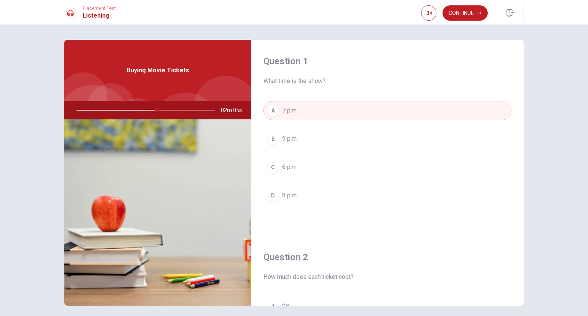
click at [159, 111] on div at bounding box center [144, 110] width 154 height 18
drag, startPoint x: 164, startPoint y: 112, endPoint x: 170, endPoint y: 111, distance: 6.2
click at [170, 111] on div at bounding box center [144, 110] width 154 height 18
drag, startPoint x: 155, startPoint y: 110, endPoint x: 138, endPoint y: 113, distance: 16.8
click at [138, 113] on div at bounding box center [144, 110] width 154 height 18
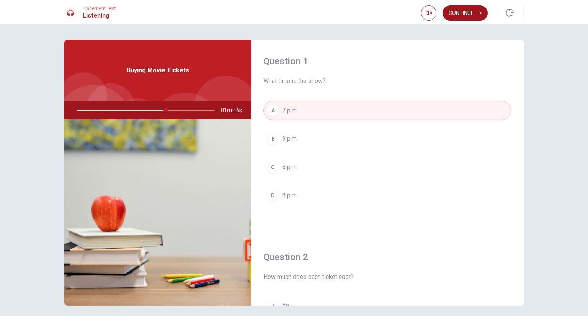
click at [472, 16] on button "Continue" at bounding box center [465, 12] width 45 height 15
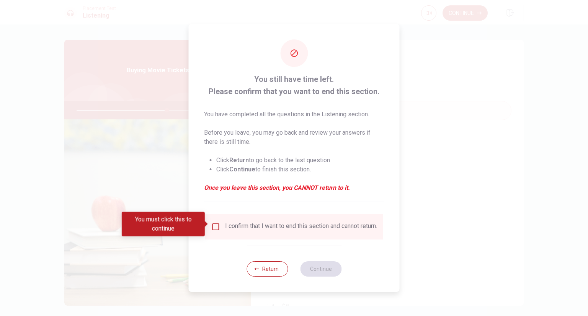
click at [207, 231] on div "You must click this to continue" at bounding box center [166, 224] width 88 height 25
click at [212, 226] on input "You must click this to continue" at bounding box center [215, 227] width 9 height 9
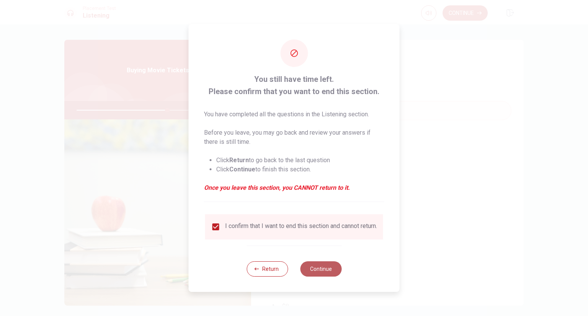
click at [313, 270] on button "Continue" at bounding box center [320, 269] width 41 height 15
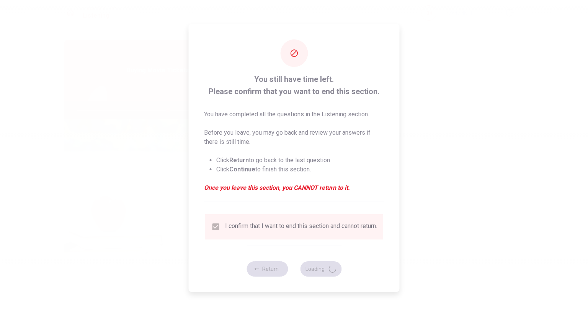
type input "67"
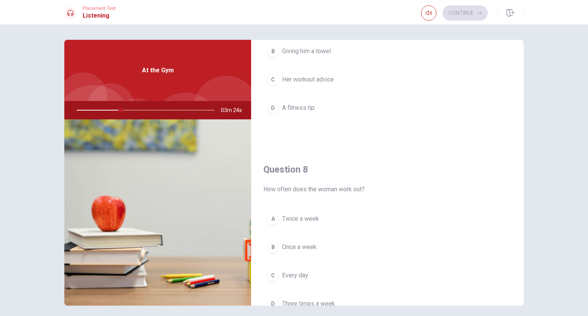
scroll to position [383, 0]
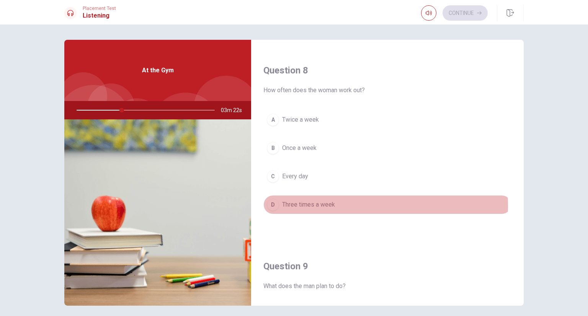
click at [329, 204] on span "Three times a week" at bounding box center [308, 204] width 53 height 9
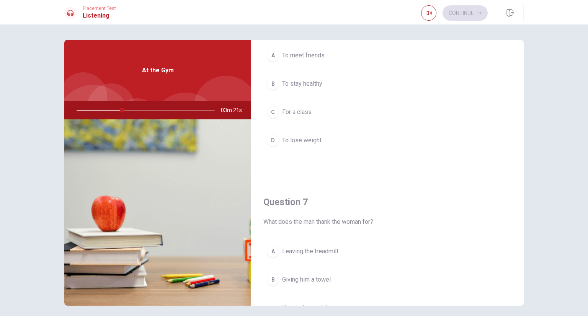
scroll to position [0, 0]
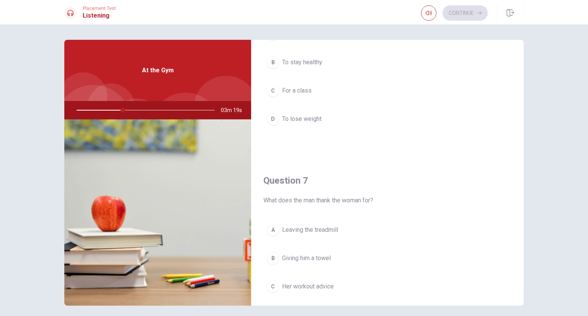
click at [325, 57] on button "B To stay healthy" at bounding box center [388, 62] width 248 height 19
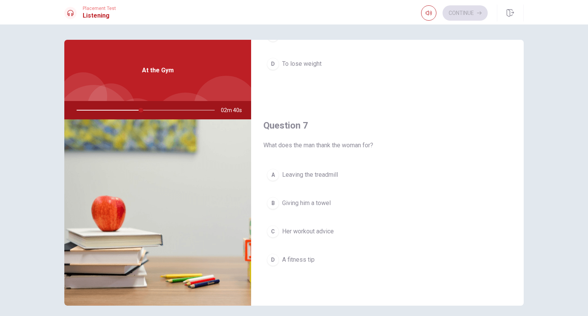
scroll to position [136, 0]
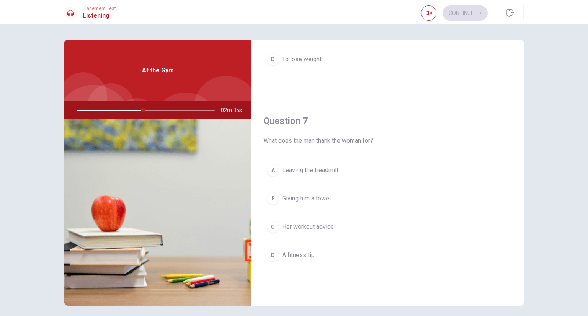
click at [333, 256] on button "D A fitness tip" at bounding box center [388, 255] width 248 height 19
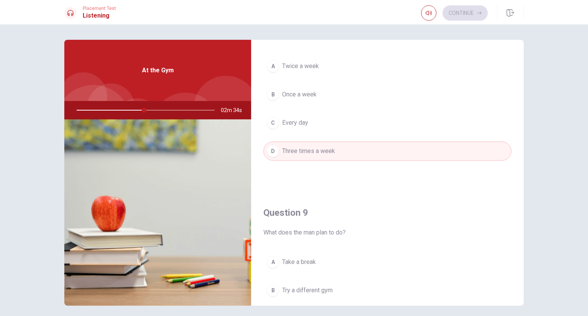
scroll to position [481, 0]
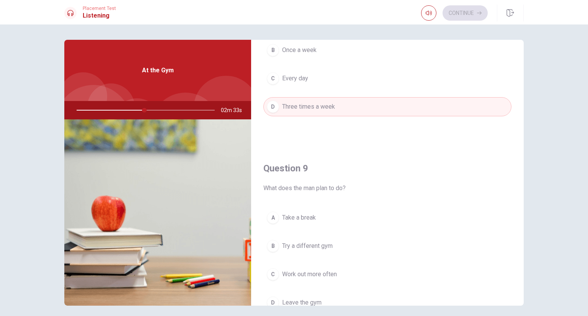
click at [350, 216] on button "A Take a break" at bounding box center [388, 217] width 248 height 19
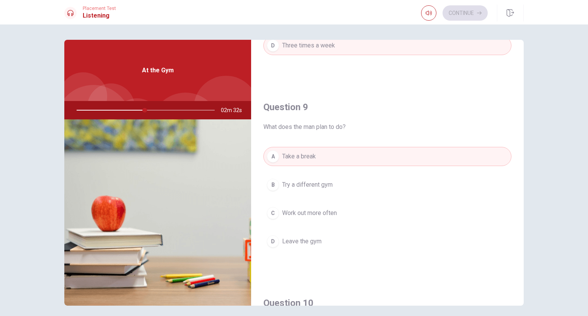
scroll to position [558, 0]
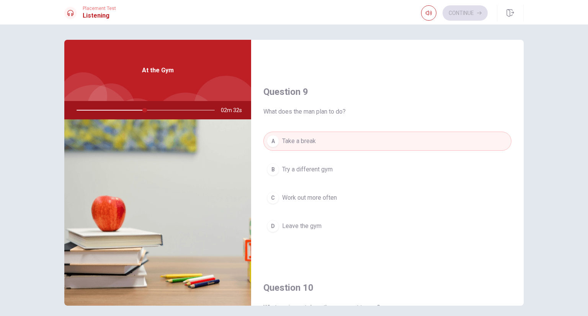
click at [389, 169] on button "B Try a different gym" at bounding box center [388, 169] width 248 height 19
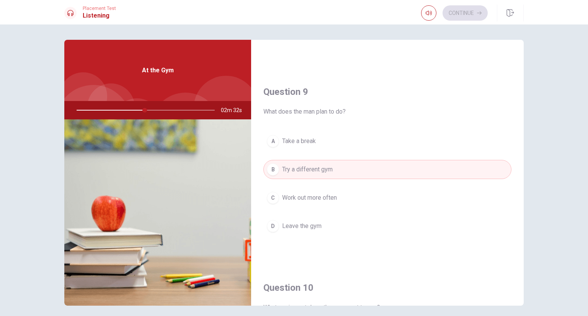
click at [385, 188] on button "C Work out more often" at bounding box center [388, 197] width 248 height 19
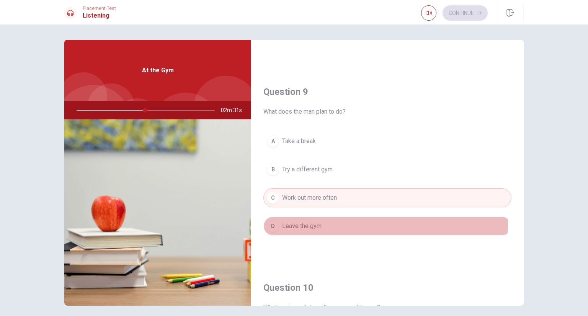
click at [381, 225] on button "D Leave the gym" at bounding box center [388, 226] width 248 height 19
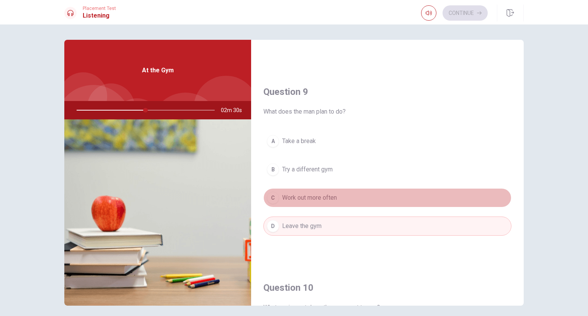
click at [390, 198] on button "C Work out more often" at bounding box center [388, 197] width 248 height 19
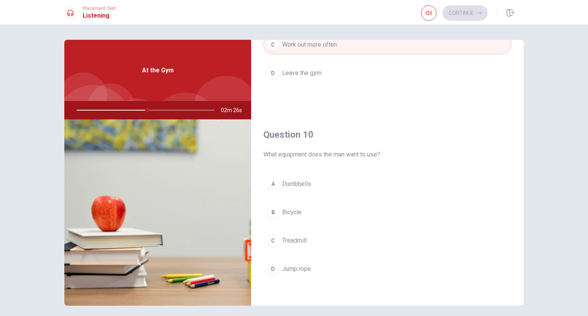
scroll to position [29, 0]
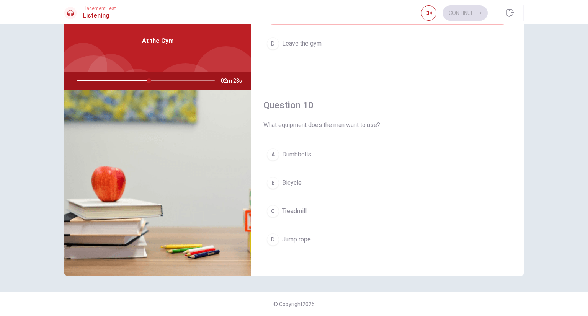
click at [333, 159] on button "A Dumbbells" at bounding box center [388, 154] width 248 height 19
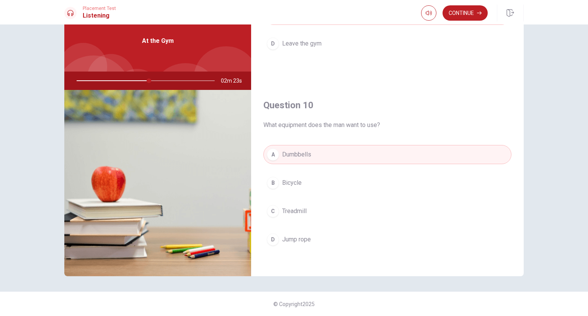
click at [345, 192] on div "A Dumbbells B Bicycle C Treadmill D Jump rope" at bounding box center [388, 204] width 248 height 119
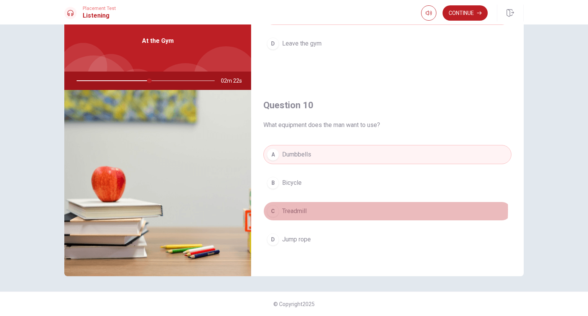
drag, startPoint x: 342, startPoint y: 206, endPoint x: 339, endPoint y: 230, distance: 23.9
click at [340, 208] on button "C Treadmill" at bounding box center [388, 211] width 248 height 19
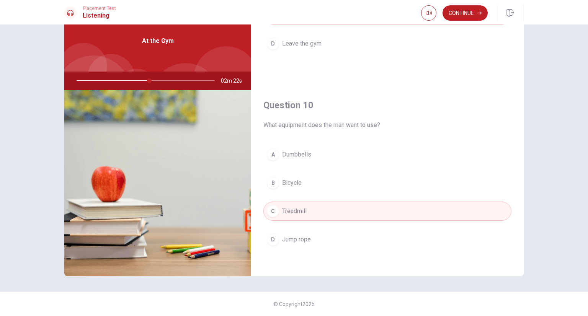
click at [339, 233] on button "D Jump rope" at bounding box center [388, 239] width 248 height 19
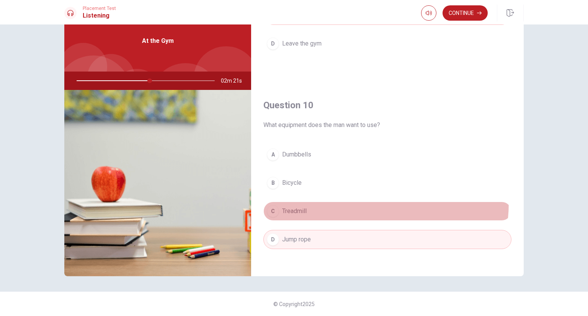
click at [340, 202] on button "C Treadmill" at bounding box center [388, 211] width 248 height 19
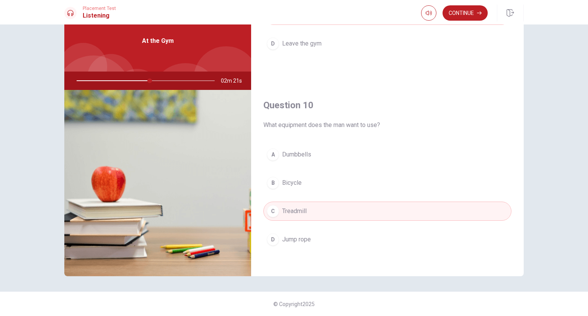
click at [336, 176] on button "B Bicycle" at bounding box center [388, 183] width 248 height 19
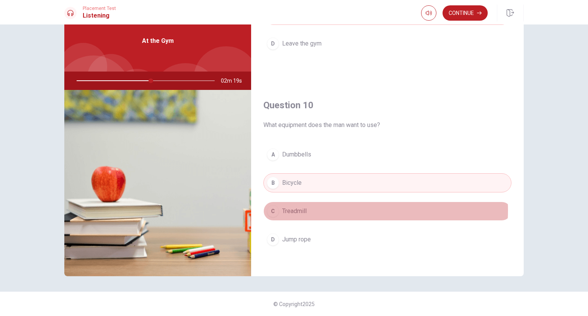
drag, startPoint x: 346, startPoint y: 207, endPoint x: 372, endPoint y: 220, distance: 28.6
click at [356, 204] on button "C Treadmill" at bounding box center [388, 211] width 248 height 19
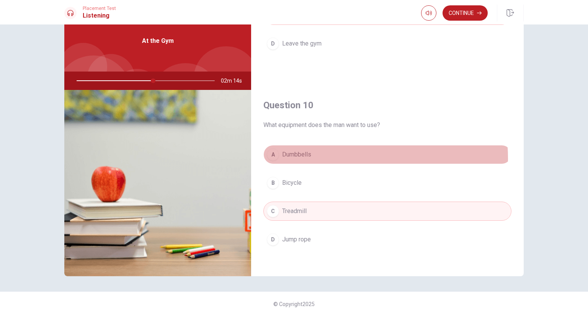
click at [331, 156] on button "A Dumbbells" at bounding box center [388, 154] width 248 height 19
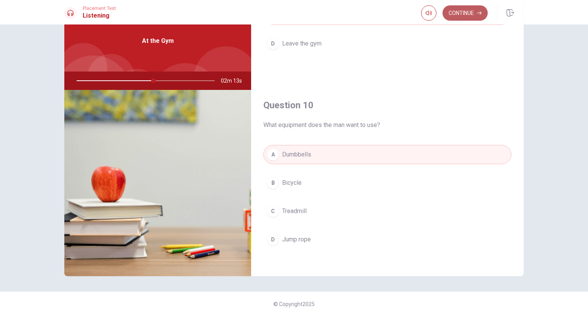
drag, startPoint x: 455, startPoint y: 13, endPoint x: 460, endPoint y: 11, distance: 5.8
click at [460, 11] on button "Continue" at bounding box center [465, 12] width 45 height 15
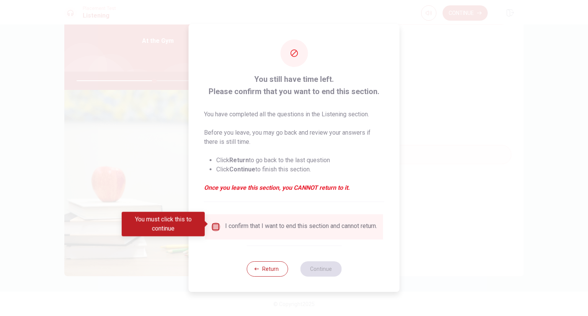
click at [218, 224] on input "You must click this to continue" at bounding box center [215, 227] width 9 height 9
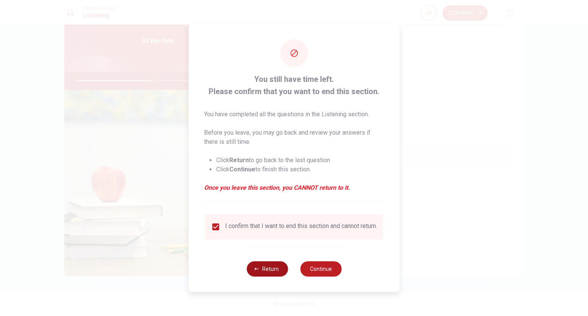
click at [274, 272] on button "Return" at bounding box center [267, 269] width 41 height 15
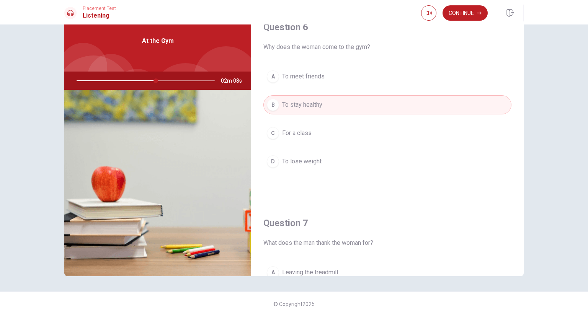
scroll to position [0, 0]
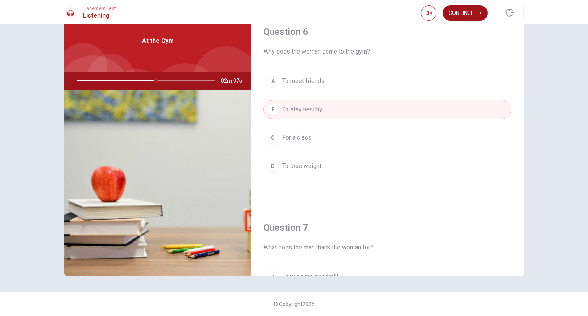
click at [467, 13] on button "Continue" at bounding box center [465, 12] width 45 height 15
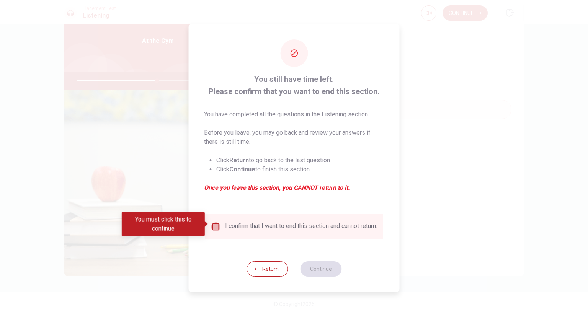
click at [211, 223] on input "You must click this to continue" at bounding box center [215, 227] width 9 height 9
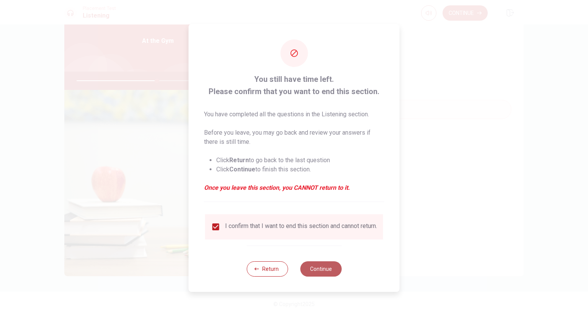
click at [323, 272] on button "Continue" at bounding box center [320, 269] width 41 height 15
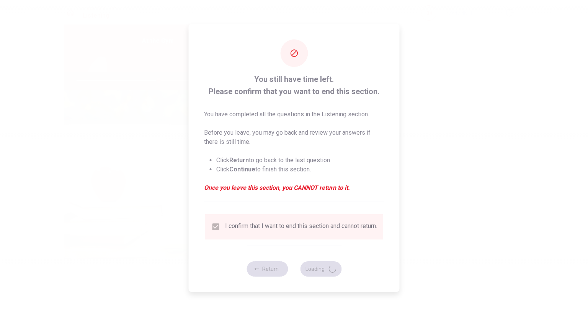
type input "60"
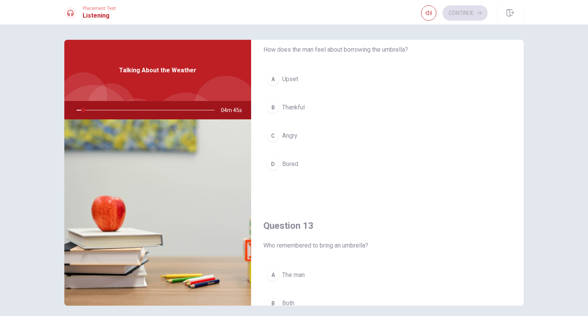
scroll to position [230, 0]
drag, startPoint x: 394, startPoint y: 171, endPoint x: 333, endPoint y: 194, distance: 65.3
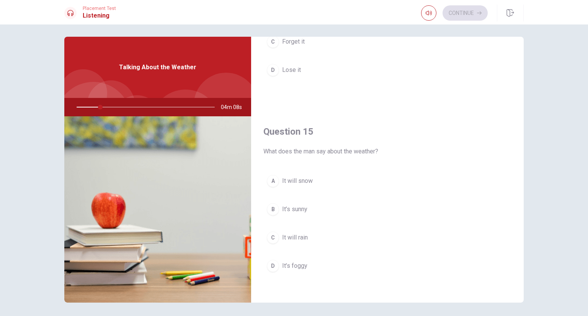
scroll to position [0, 0]
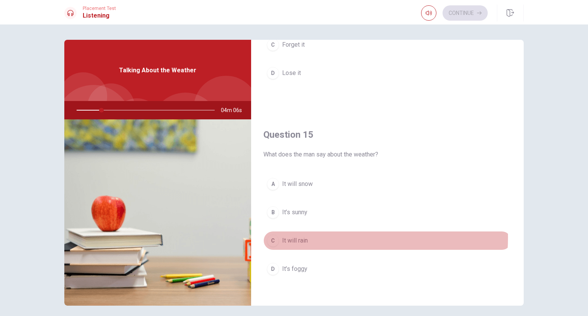
click at [316, 235] on button "C It will rain" at bounding box center [388, 240] width 248 height 19
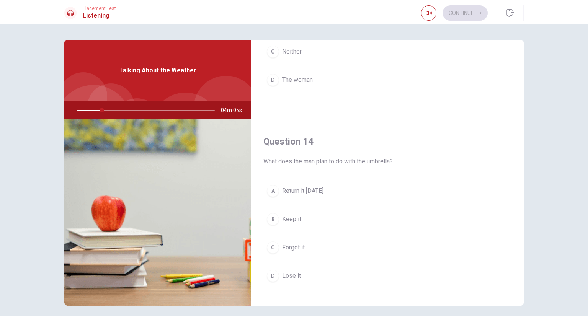
scroll to position [481, 0]
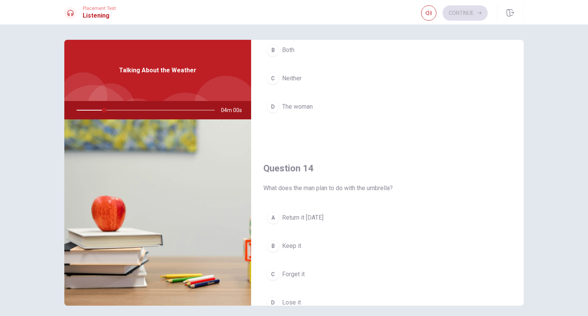
click at [346, 215] on button "A Return it [DATE]" at bounding box center [388, 217] width 248 height 19
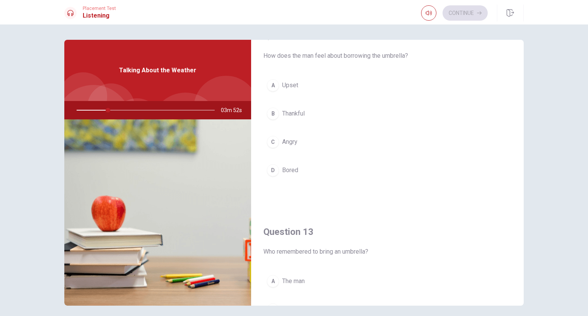
scroll to position [136, 0]
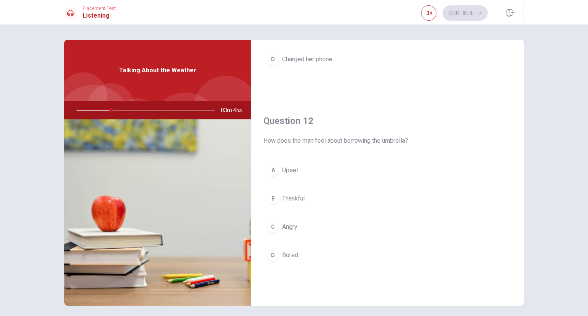
click at [322, 195] on button "B Thankful" at bounding box center [388, 198] width 248 height 19
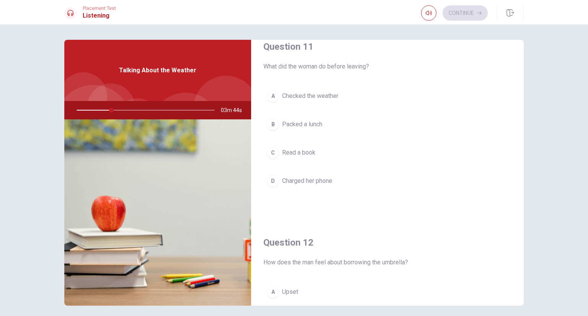
scroll to position [0, 0]
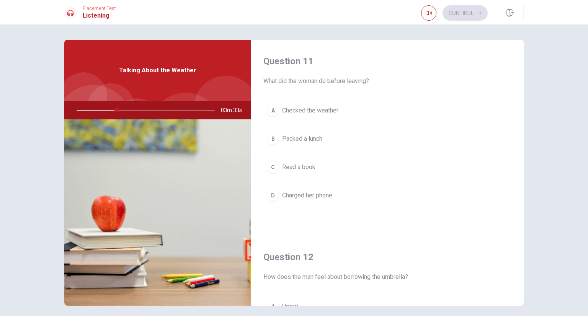
click at [342, 108] on button "A Checked the weather" at bounding box center [388, 110] width 248 height 19
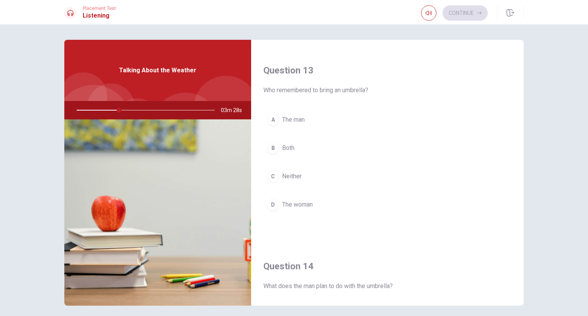
click at [343, 210] on button "D The woman" at bounding box center [388, 204] width 248 height 19
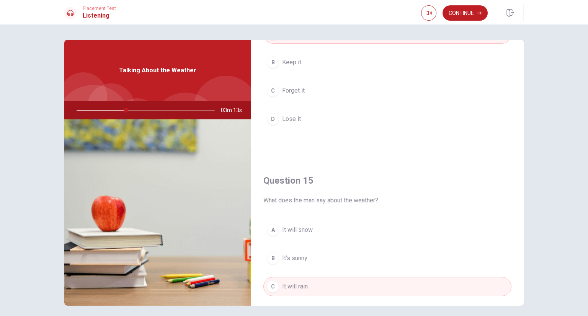
scroll to position [711, 0]
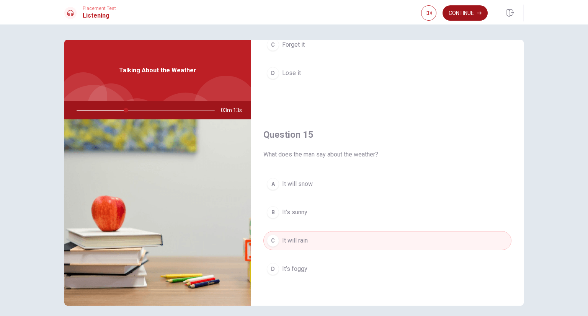
click at [467, 10] on button "Continue" at bounding box center [465, 12] width 45 height 15
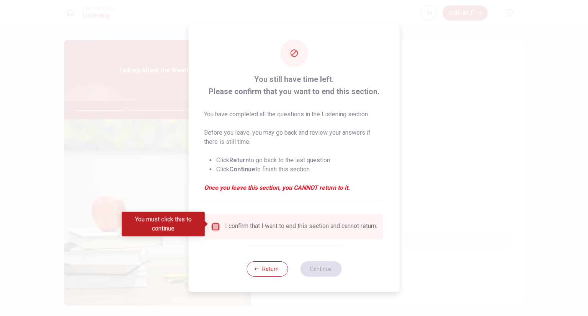
click at [214, 225] on input "You must click this to continue" at bounding box center [215, 227] width 9 height 9
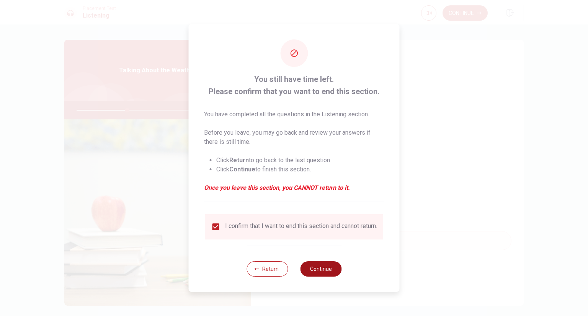
click at [328, 272] on button "Continue" at bounding box center [320, 269] width 41 height 15
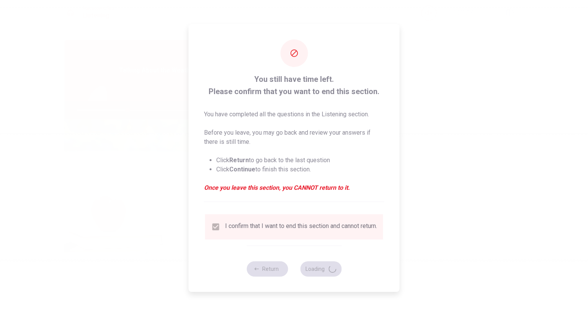
type input "37"
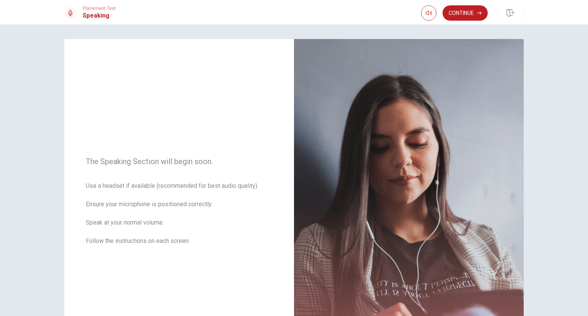
scroll to position [0, 0]
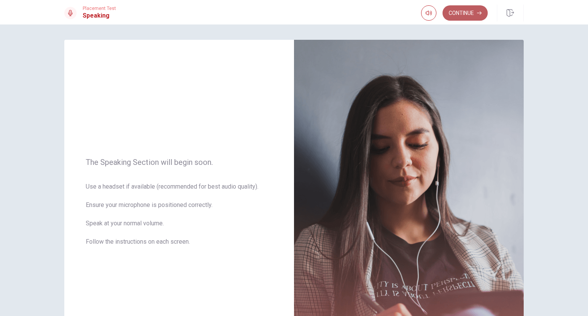
click at [461, 17] on button "Continue" at bounding box center [465, 12] width 45 height 15
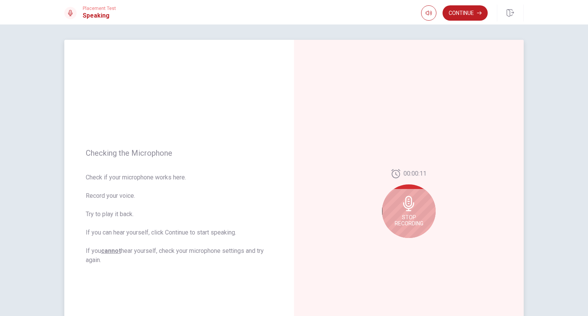
click at [402, 209] on icon at bounding box center [408, 203] width 15 height 15
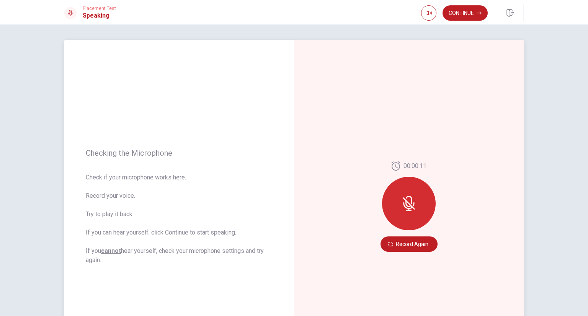
click at [402, 210] on icon at bounding box center [408, 203] width 15 height 15
click at [417, 253] on div "00:00:11 Record Again" at bounding box center [409, 207] width 230 height 334
click at [421, 244] on button "Record Again" at bounding box center [409, 244] width 57 height 15
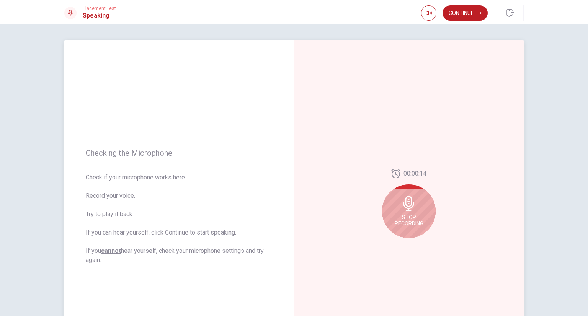
click at [414, 216] on span "Stop Recording" at bounding box center [409, 220] width 29 height 12
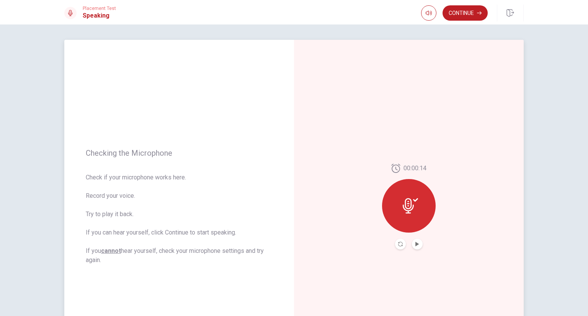
click at [421, 214] on div at bounding box center [409, 206] width 54 height 54
click at [415, 242] on icon "Play Audio" at bounding box center [417, 244] width 5 height 5
click at [423, 189] on div at bounding box center [409, 206] width 54 height 54
click at [413, 208] on icon at bounding box center [410, 205] width 15 height 15
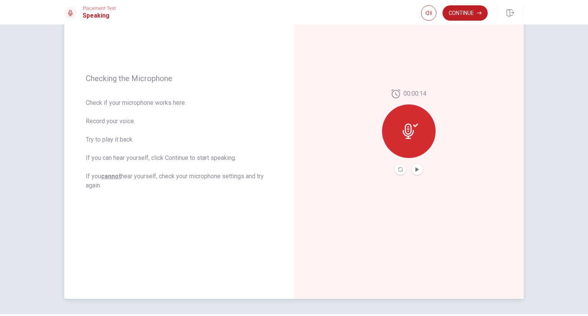
scroll to position [77, 0]
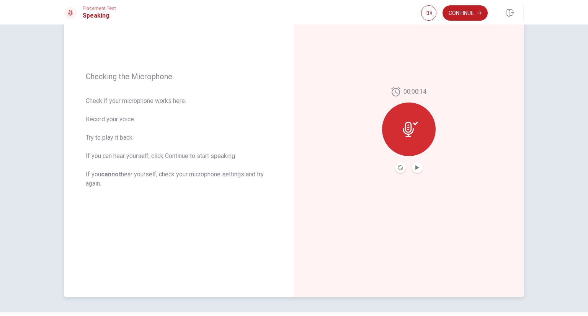
drag, startPoint x: 205, startPoint y: 115, endPoint x: 232, endPoint y: 118, distance: 26.9
click at [205, 115] on span "Check if your microphone works here. Record your voice. Try to play it back. If…" at bounding box center [179, 143] width 187 height 92
drag, startPoint x: 395, startPoint y: 134, endPoint x: 394, endPoint y: 141, distance: 6.6
click at [394, 140] on div at bounding box center [409, 130] width 54 height 54
click at [400, 169] on icon "Record Again" at bounding box center [400, 167] width 5 height 5
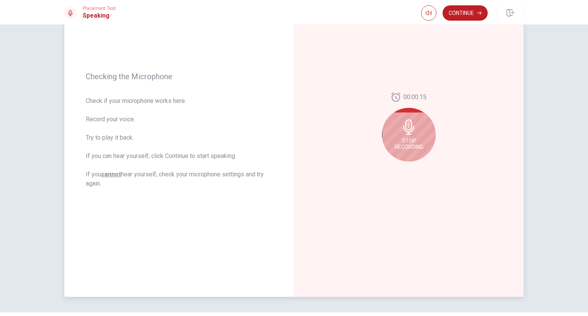
click at [411, 138] on span "Stop Recording" at bounding box center [409, 144] width 29 height 12
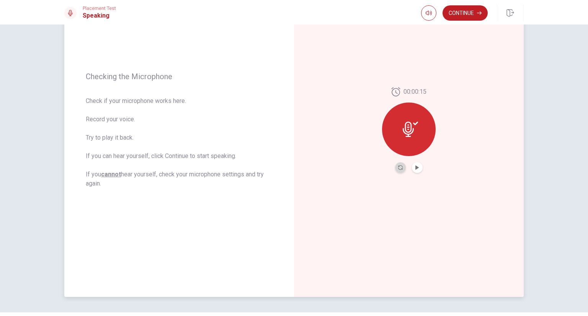
click at [395, 166] on button "Record Again" at bounding box center [400, 167] width 11 height 11
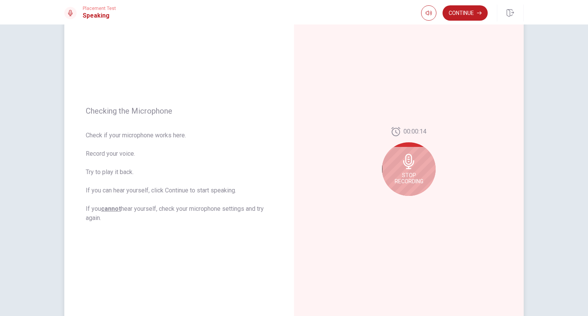
scroll to position [38, 0]
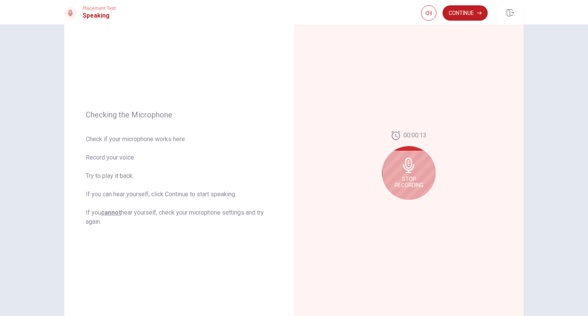
click at [412, 187] on span "Stop Recording" at bounding box center [409, 182] width 29 height 12
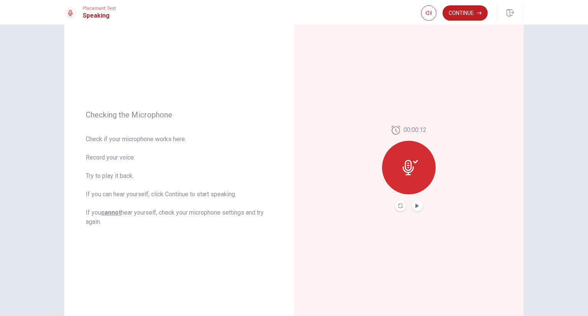
click at [419, 210] on button "Play Audio" at bounding box center [417, 206] width 11 height 11
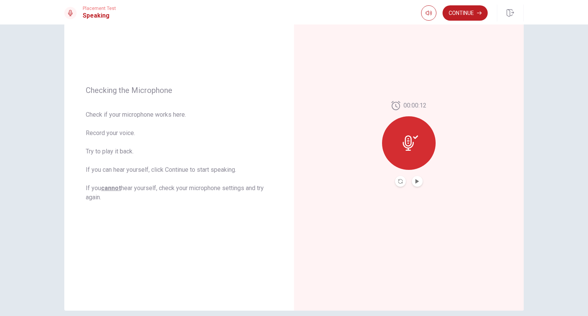
scroll to position [59, 0]
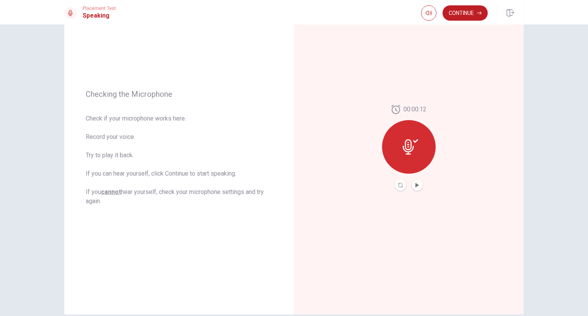
click at [416, 156] on div at bounding box center [409, 147] width 54 height 54
click at [398, 182] on button "Record Again" at bounding box center [400, 185] width 11 height 11
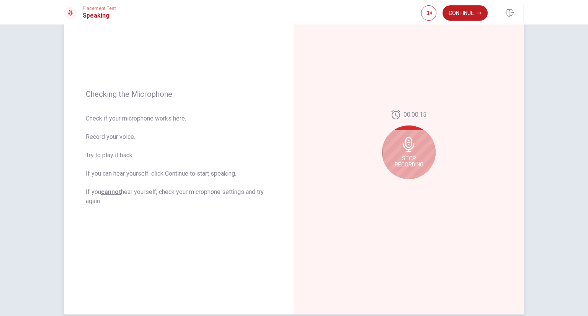
click at [418, 160] on span "Stop Recording" at bounding box center [409, 162] width 29 height 12
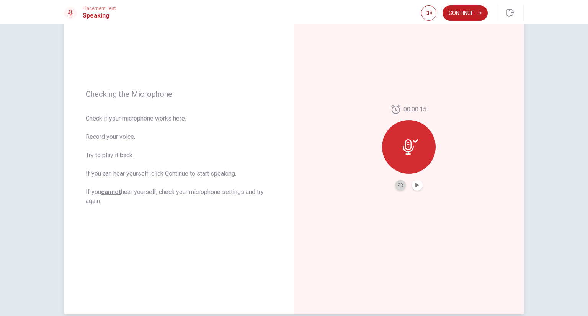
click at [401, 183] on button "Record Again" at bounding box center [400, 185] width 11 height 11
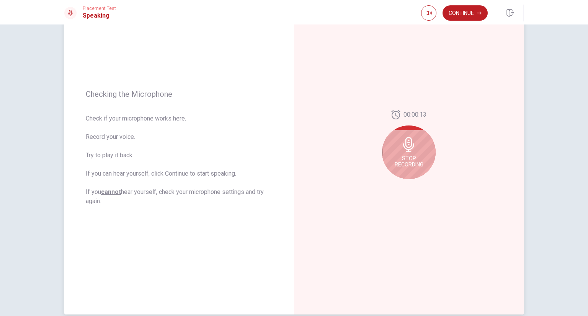
drag, startPoint x: 412, startPoint y: 153, endPoint x: 398, endPoint y: 196, distance: 45.7
click at [409, 157] on div "Stop Recording" at bounding box center [409, 153] width 54 height 54
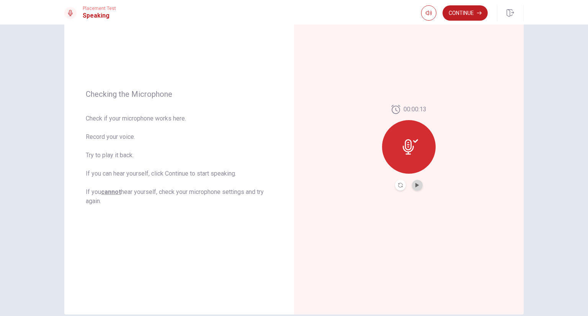
click at [414, 190] on button "Play Audio" at bounding box center [417, 185] width 11 height 11
click at [400, 187] on icon "Record Again" at bounding box center [400, 185] width 5 height 5
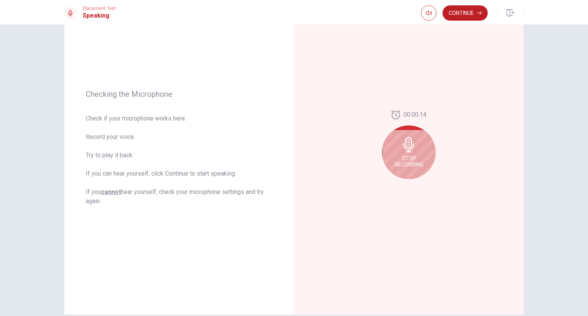
click at [401, 167] on span "Stop Recording" at bounding box center [409, 162] width 29 height 12
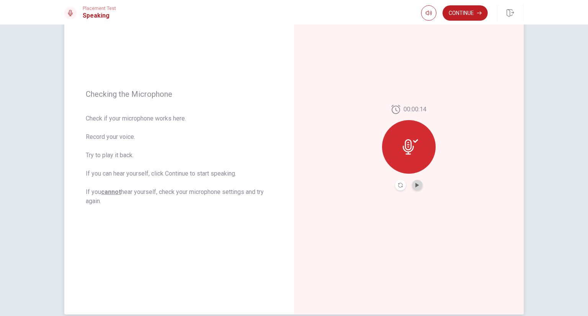
click at [412, 187] on button "Play Audio" at bounding box center [417, 185] width 11 height 11
click at [403, 183] on button "Record Again" at bounding box center [400, 185] width 11 height 11
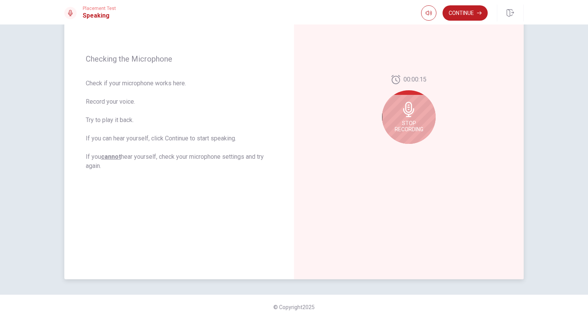
scroll to position [97, 0]
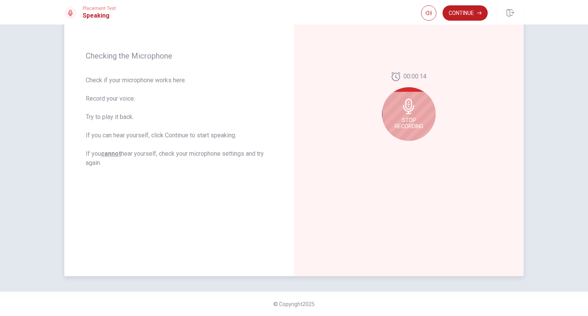
click at [408, 128] on span "Stop Recording" at bounding box center [409, 123] width 29 height 12
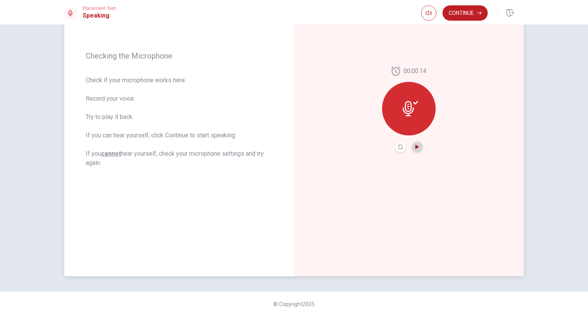
click at [416, 146] on icon "Play Audio" at bounding box center [417, 147] width 3 height 5
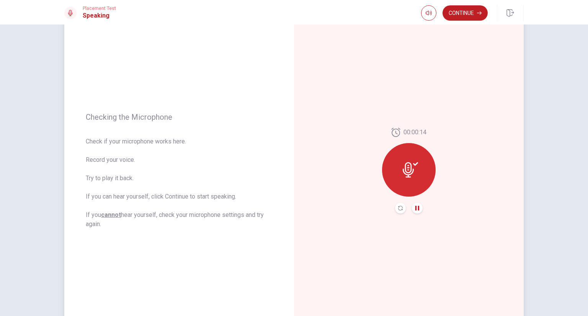
scroll to position [21, 0]
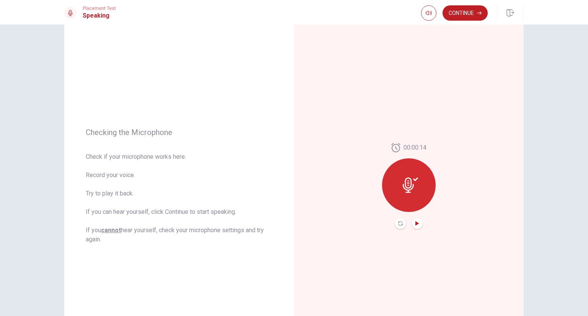
click at [460, 16] on button "Continue" at bounding box center [465, 12] width 45 height 15
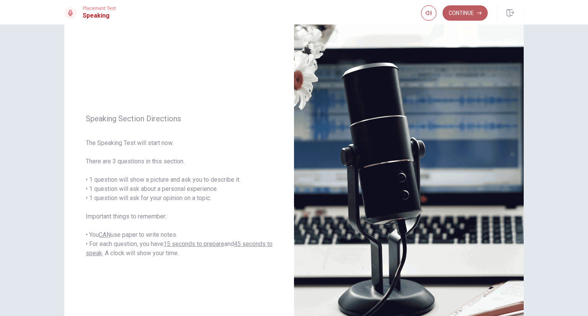
click at [462, 18] on button "Continue" at bounding box center [465, 12] width 45 height 15
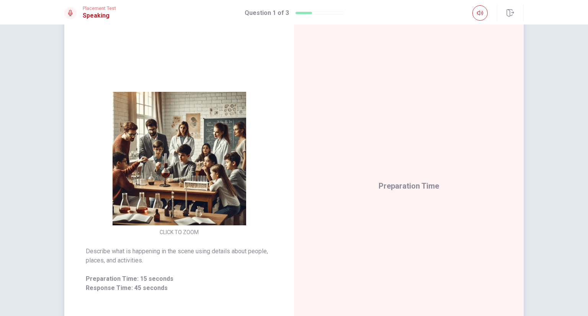
click at [381, 170] on div "Preparation Time" at bounding box center [409, 186] width 230 height 334
click at [423, 158] on div "Response Time" at bounding box center [409, 186] width 230 height 334
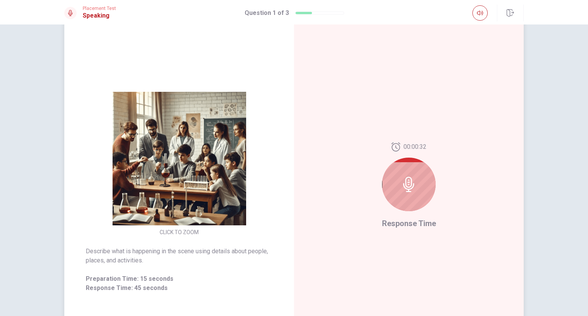
click at [401, 177] on icon at bounding box center [408, 184] width 15 height 15
click at [403, 185] on icon at bounding box center [408, 184] width 15 height 15
click at [407, 204] on div at bounding box center [409, 185] width 54 height 54
drag, startPoint x: 407, startPoint y: 203, endPoint x: 407, endPoint y: 196, distance: 6.9
click at [407, 202] on div at bounding box center [409, 185] width 54 height 54
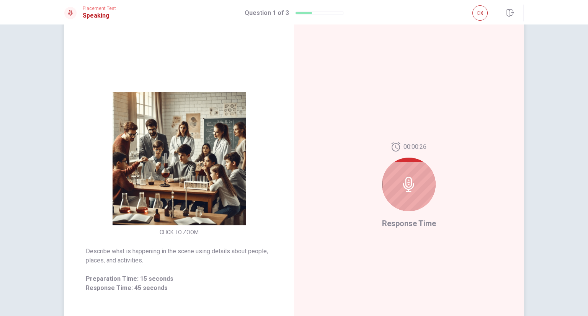
click at [407, 175] on div at bounding box center [409, 185] width 54 height 54
click at [406, 187] on icon at bounding box center [408, 184] width 15 height 15
click at [406, 187] on icon at bounding box center [408, 184] width 11 height 15
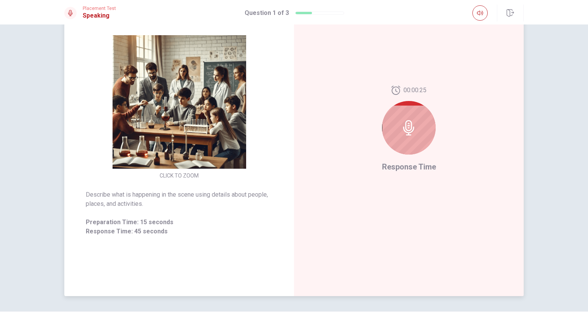
scroll to position [97, 0]
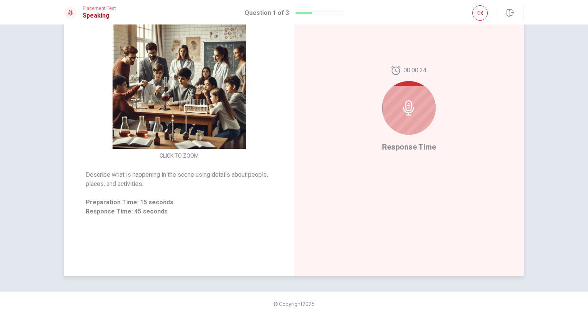
click at [165, 126] on img at bounding box center [179, 82] width 147 height 134
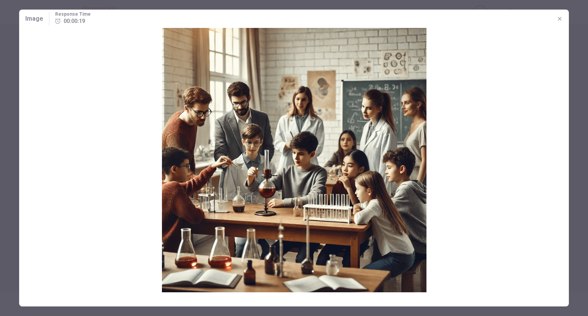
click at [560, 16] on icon "button" at bounding box center [560, 19] width 6 height 6
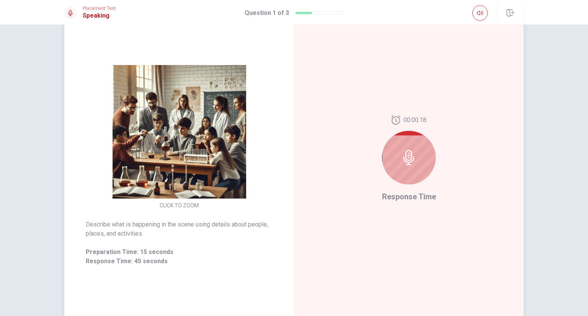
scroll to position [21, 0]
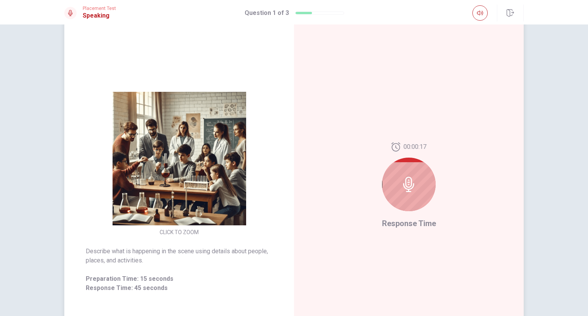
click at [226, 138] on img at bounding box center [179, 159] width 147 height 134
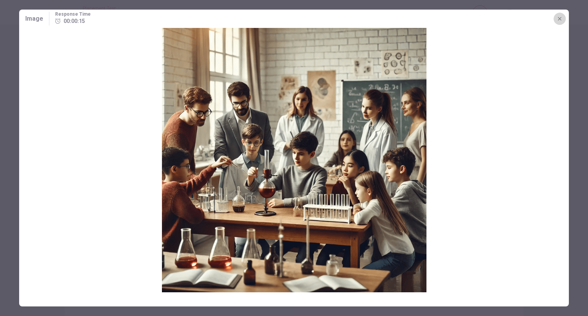
click at [557, 23] on button "button" at bounding box center [560, 19] width 12 height 12
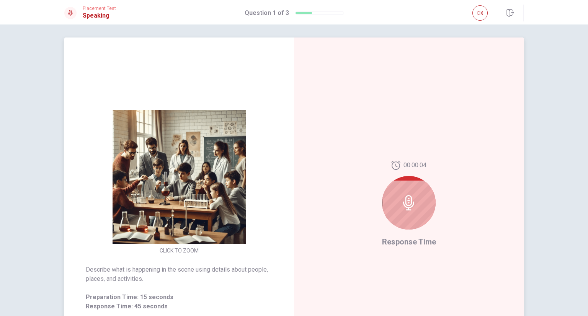
scroll to position [0, 0]
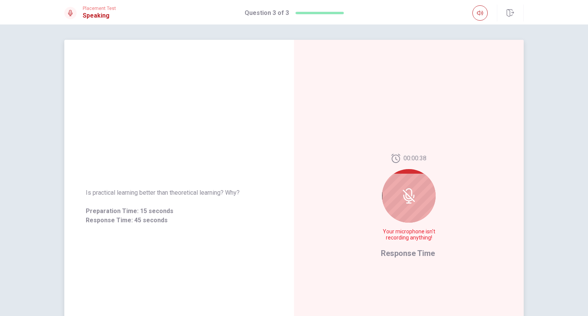
click at [414, 198] on icon at bounding box center [408, 195] width 15 height 15
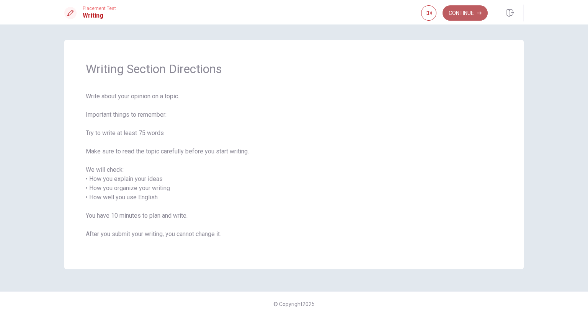
click at [467, 13] on button "Continue" at bounding box center [465, 12] width 45 height 15
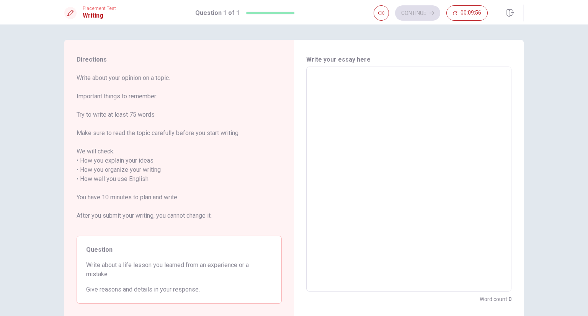
click at [371, 167] on textarea at bounding box center [409, 179] width 195 height 213
click at [327, 85] on textarea at bounding box center [409, 179] width 195 height 213
type textarea "O"
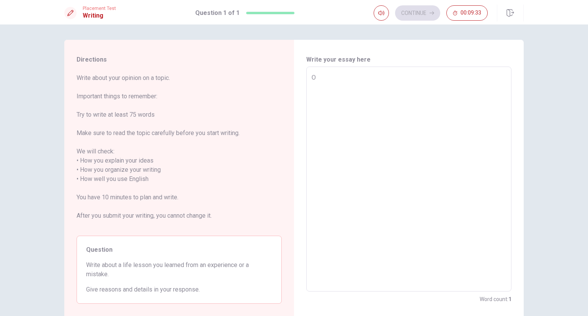
type textarea "x"
type textarea "On"
type textarea "x"
type textarea "One"
type textarea "x"
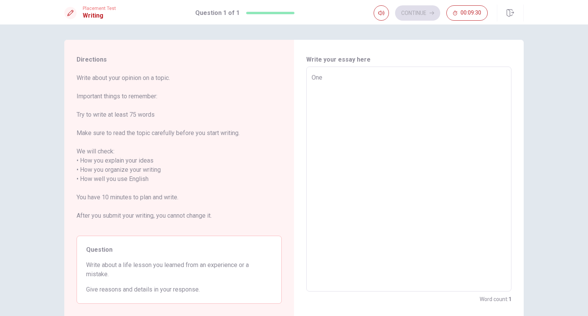
type textarea "One"
type textarea "x"
type textarea "One d"
type textarea "x"
type textarea "One da"
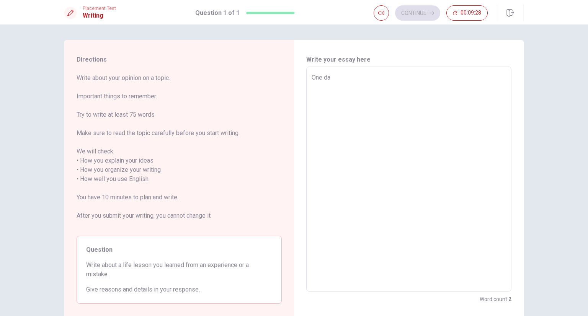
type textarea "x"
type textarea "One day"
type textarea "x"
type textarea "One day"
type textarea "x"
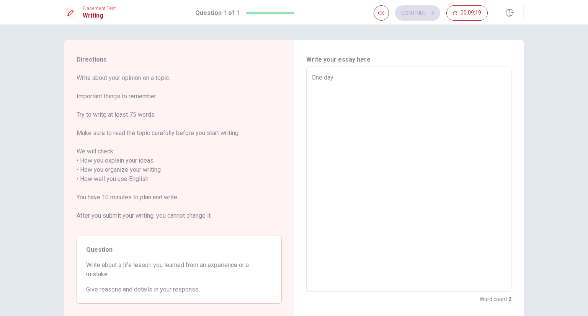
type textarea "One day m"
type textarea "x"
type textarea "One day my"
type textarea "x"
type textarea "One day my"
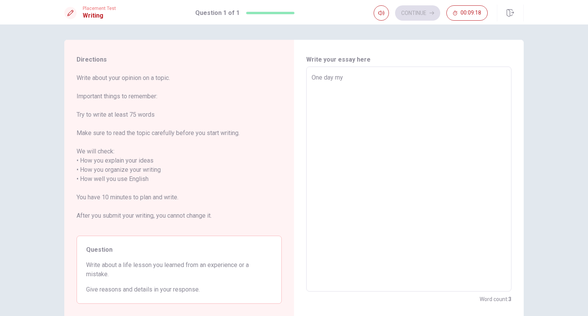
type textarea "x"
type textarea "One day my t"
type textarea "x"
type textarea "One day my te"
type textarea "x"
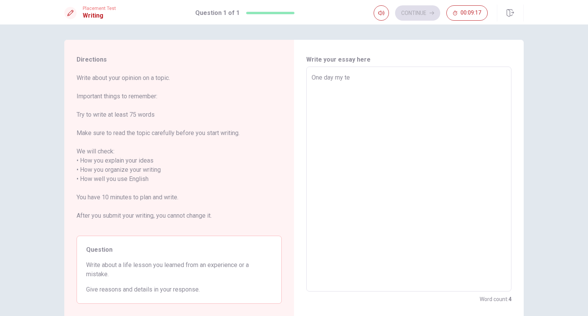
type textarea "One day my tea"
type textarea "x"
type textarea "One day my teac"
type textarea "x"
type textarea "One day my teach"
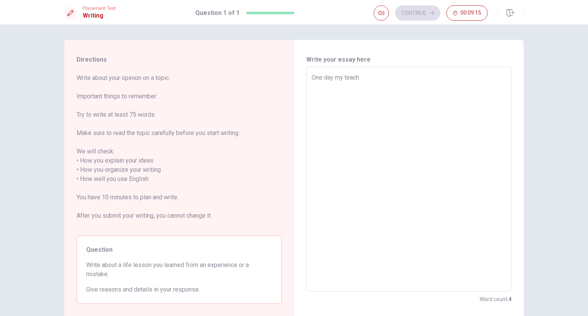
type textarea "x"
type textarea "One day my teache"
type textarea "x"
type textarea "One day my teacher"
type textarea "x"
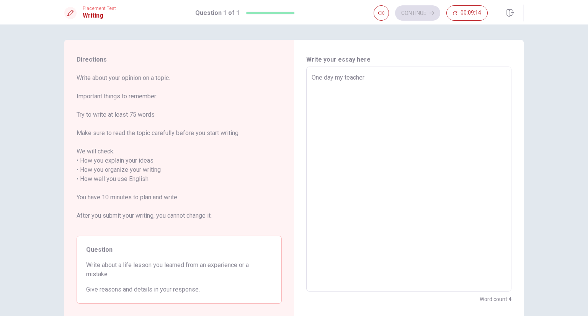
type textarea "One day my teacher"
type textarea "x"
type textarea "One day my teacher t"
type textarea "x"
type textarea "One day my teacher [PERSON_NAME]"
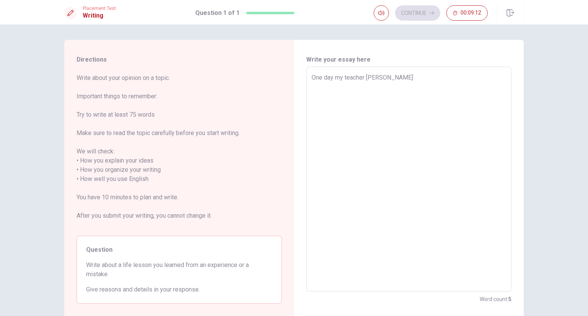
type textarea "x"
type textarea "One day my teacher tel"
type textarea "x"
type textarea "One day my teacher tell"
type textarea "x"
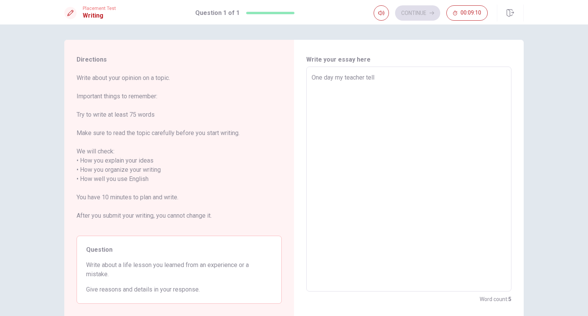
type textarea "One day my teacher tel"
type textarea "x"
type textarea "One day my teacher [PERSON_NAME]"
type textarea "x"
type textarea "One day my teacher t"
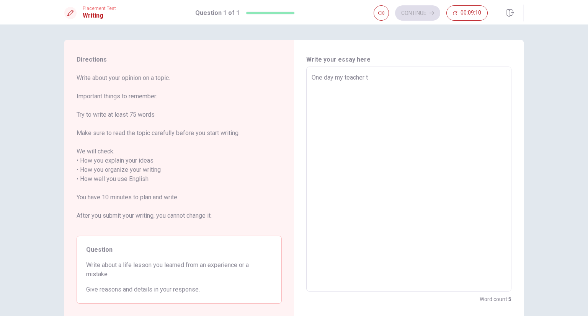
type textarea "x"
type textarea "One day my teacher"
type textarea "x"
type textarea "One day my teacher"
type textarea "x"
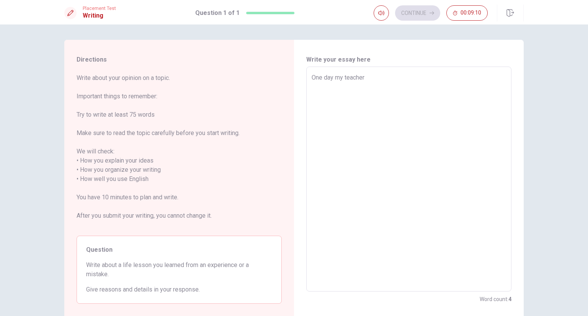
type textarea "One day my teache"
type textarea "x"
type textarea "One day my teach"
type textarea "x"
type textarea "One day my teac"
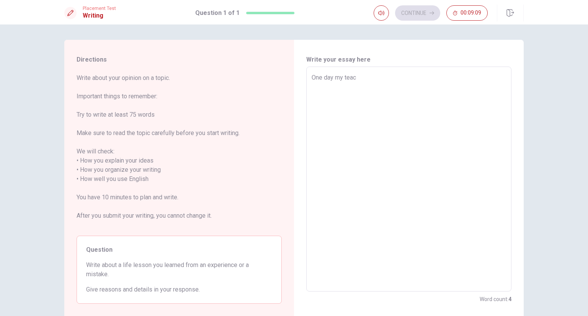
type textarea "x"
type textarea "One day my tea"
type textarea "x"
type textarea "One day my te"
type textarea "x"
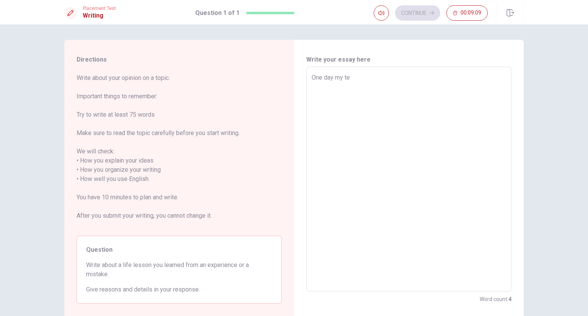
type textarea "One day my t"
type textarea "x"
type textarea "One day my"
type textarea "x"
type textarea "One day my"
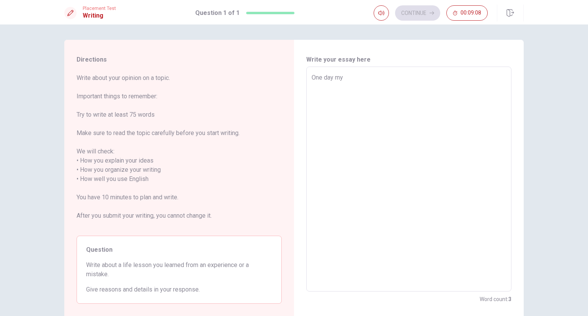
type textarea "x"
type textarea "One day m"
type textarea "x"
type textarea "One day"
type textarea "x"
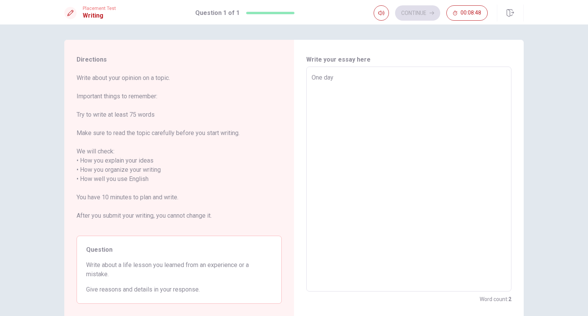
type textarea "One day"
type textarea "x"
type textarea "One da"
type textarea "x"
type textarea "One d"
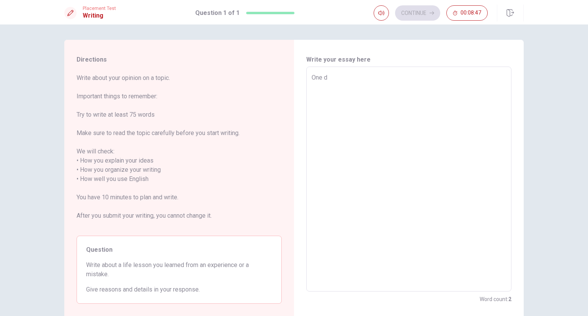
type textarea "x"
type textarea "One"
type textarea "x"
type textarea "One"
type textarea "x"
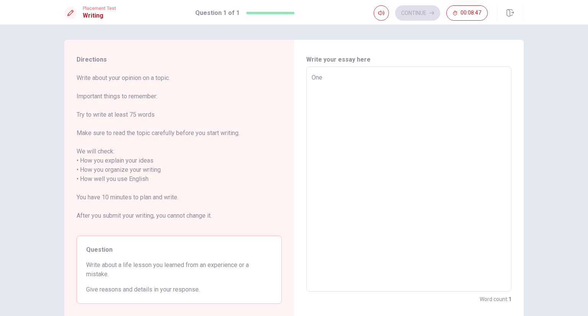
type textarea "On"
type textarea "x"
type textarea "O"
type textarea "x"
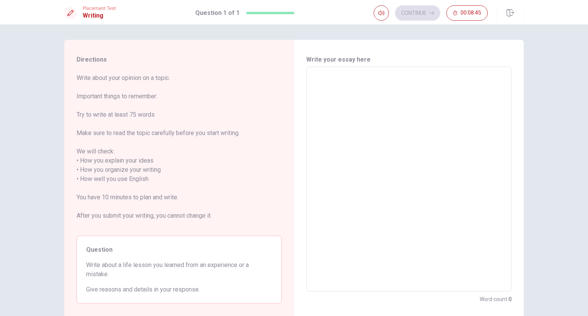
type textarea "w"
type textarea "x"
type textarea "wa"
type textarea "x"
type textarea "wam"
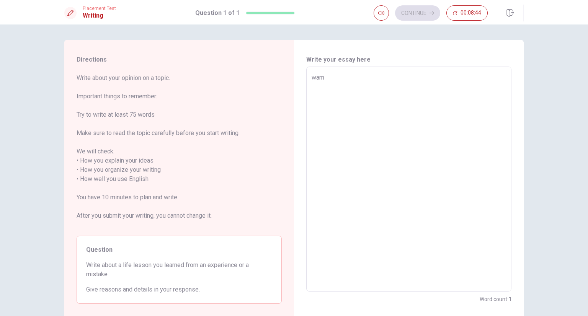
type textarea "x"
type textarea "wa"
type textarea "x"
type textarea "w"
type textarea "x"
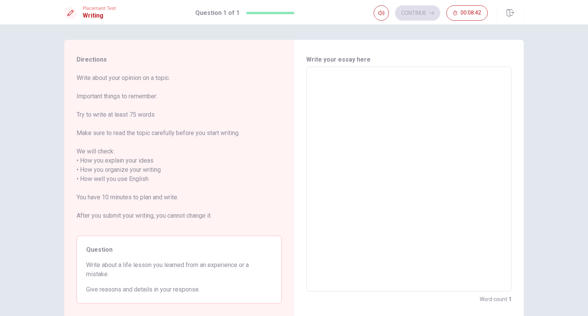
type textarea "x"
type textarea "w"
type textarea "x"
type textarea "wh"
type textarea "x"
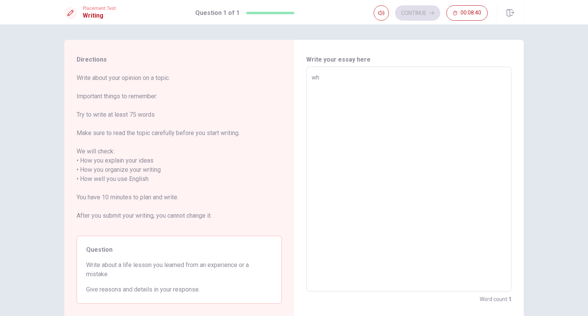
type textarea "whe"
type textarea "x"
type textarea "when"
type textarea "x"
type textarea "when"
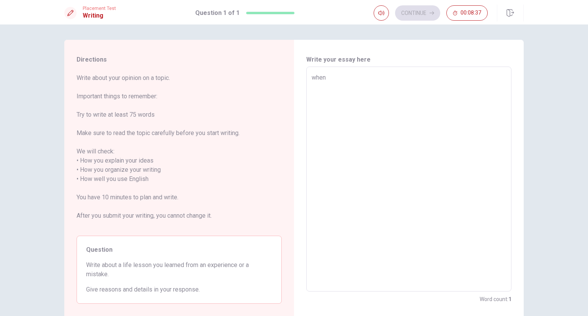
type textarea "x"
type textarea "when i"
type textarea "x"
type textarea "when i"
type textarea "x"
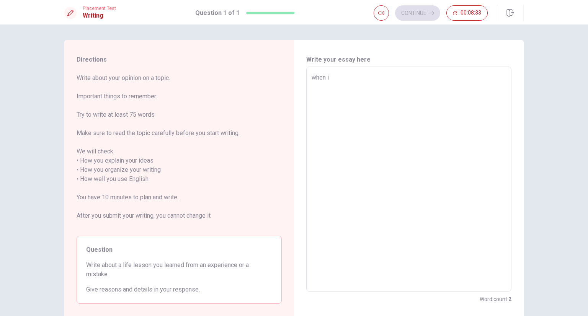
type textarea "when i w"
type textarea "x"
type textarea "when i wo"
type textarea "x"
type textarea "when i wor"
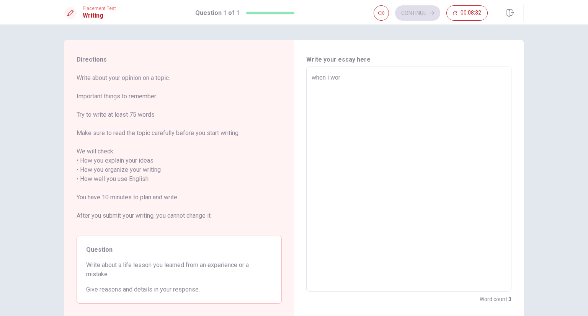
type textarea "x"
type textarea "when i work"
type textarea "x"
type textarea "when i worki"
type textarea "x"
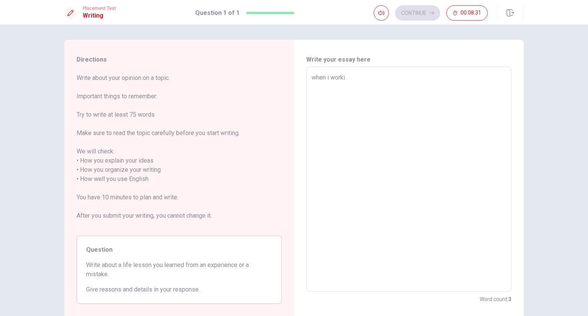
type textarea "when i workin"
type textarea "x"
type textarea "when i working"
type textarea "x"
type textarea "when i working"
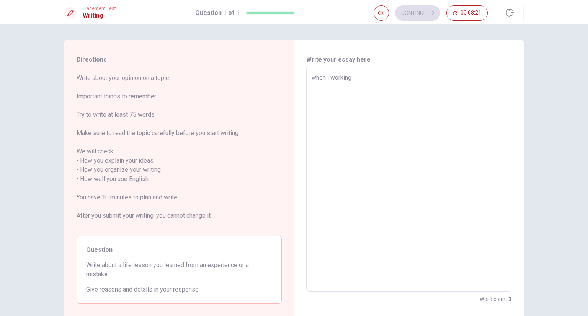
type textarea "x"
type textarea "when i working i"
type textarea "x"
type textarea "when i working i"
type textarea "x"
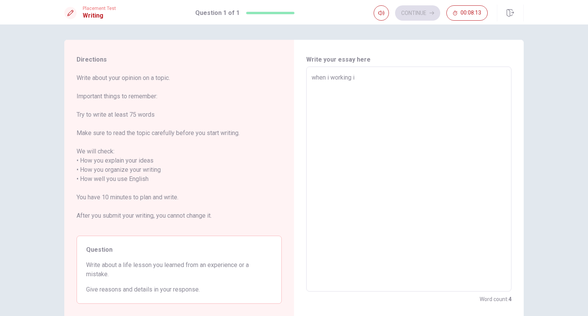
type textarea "when i working i a"
type textarea "x"
type textarea "when i working i am"
type textarea "x"
type textarea "when i working i amn"
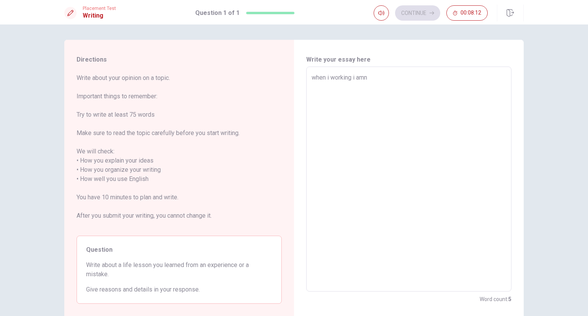
type textarea "x"
type textarea "when i working i amny"
type textarea "x"
type textarea "when i working i amny"
type textarea "x"
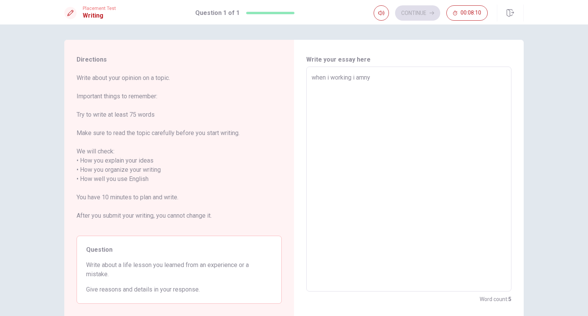
type textarea "when i working i amny t"
type textarea "x"
type textarea "when i working i amny ti"
type textarea "x"
type textarea "when i working i [PERSON_NAME]"
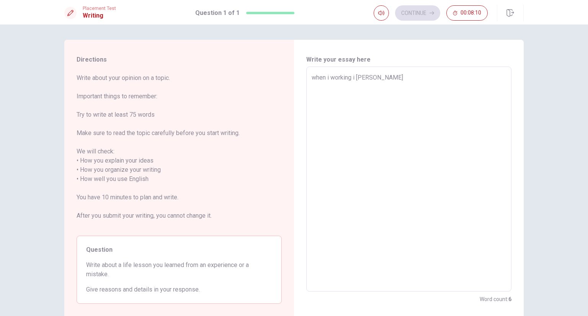
type textarea "x"
type textarea "when i working i amny time"
type textarea "x"
type textarea "when i working i amny time"
type textarea "x"
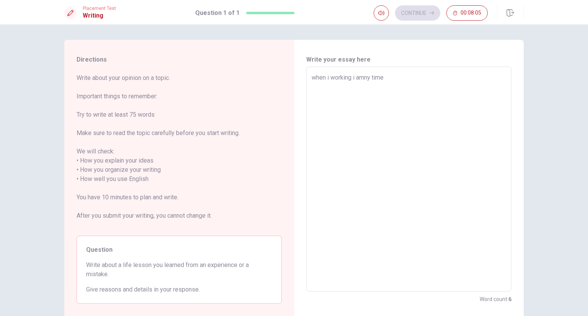
type textarea "when i working i amny time h"
type textarea "x"
type textarea "when i working i amny time he"
type textarea "x"
type textarea "when i working i amny time hea"
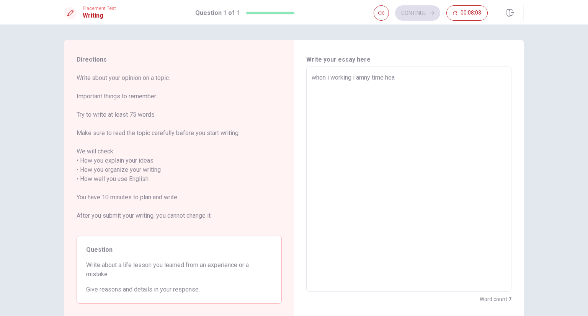
type textarea "x"
type textarea "when i working i amny time hear"
type textarea "x"
type textarea "when i working i amny time heard"
type textarea "x"
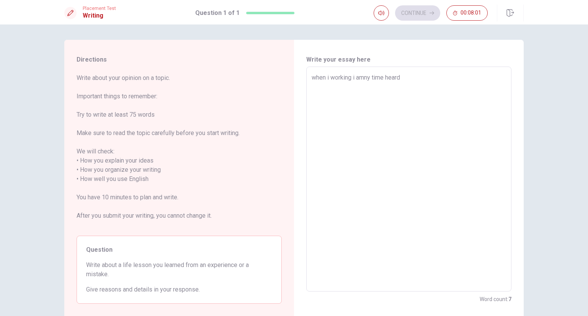
type textarea "when i working i amny time heard"
type textarea "x"
type textarea "when i working i amny time heard a"
type textarea "x"
type textarea "when i working i amny time heard ab"
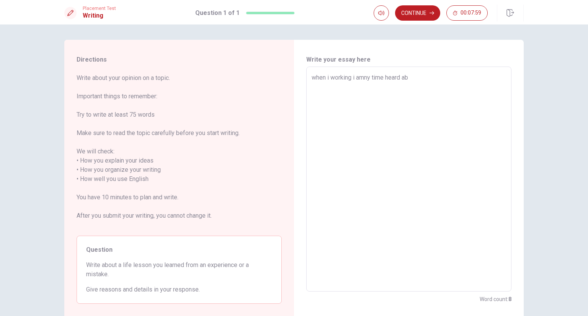
type textarea "x"
type textarea "when i working i amny time heard abo"
type textarea "x"
type textarea "when i working i amny time heard abou"
type textarea "x"
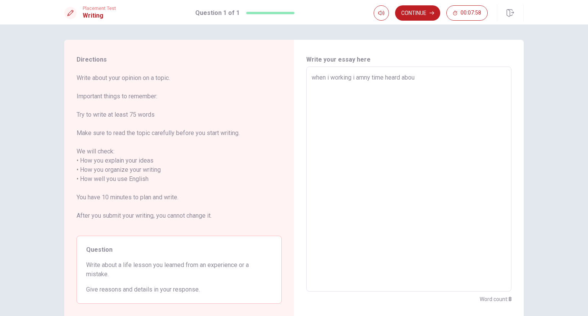
type textarea "when i working i amny time heard about"
type textarea "x"
type textarea "when i working i amny time heard about"
type textarea "x"
type textarea "when i working i amny time heard about l"
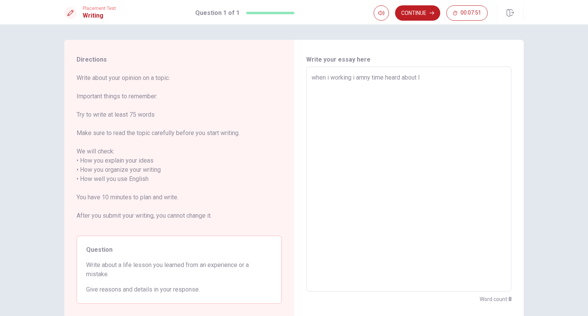
type textarea "x"
type textarea "when i working i amny time heard about lo"
type textarea "x"
type textarea "when i working i amny time heard about lov"
type textarea "x"
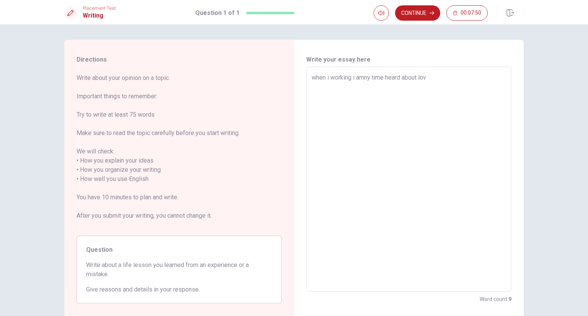
type textarea "when i working i amny time heard about love"
type textarea "x"
type textarea "when i working i amny time heard about love"
type textarea "x"
type textarea "when i working i amny time heard about love b"
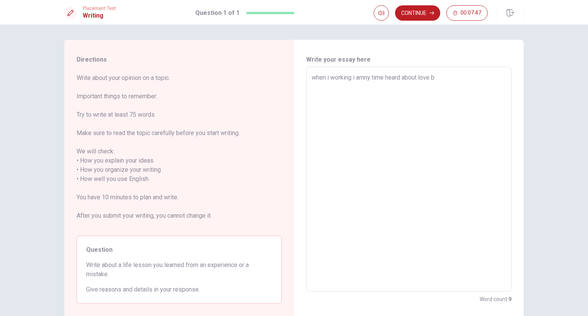
type textarea "x"
type textarea "when i working i amny time heard about love bu"
type textarea "x"
type textarea "when i working i amny time heard about love but"
click at [504, 79] on div "when i working i amny time heard the chat about love but it was about x ​" at bounding box center [408, 179] width 205 height 225
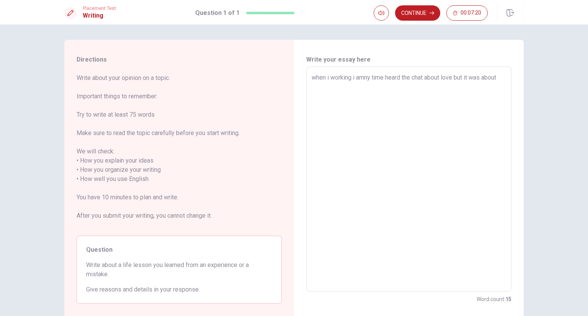
click at [504, 79] on textarea "when i working i amny time heard the chat about love but it was about" at bounding box center [409, 179] width 195 height 213
click at [368, 79] on textarea "when i working i amny time heard the chat about love but it was about bad thing…" at bounding box center [409, 179] width 195 height 213
click at [370, 79] on textarea "when i working i amny time heard the chat about love but it was about bad thing…" at bounding box center [409, 179] width 195 height 213
click at [354, 78] on textarea "when i working i many time heard the chat about love but it was about bad thing…" at bounding box center [409, 179] width 195 height 213
click at [314, 79] on textarea "when i working many time i heard the chat about love but it was about bad thing…" at bounding box center [409, 179] width 195 height 213
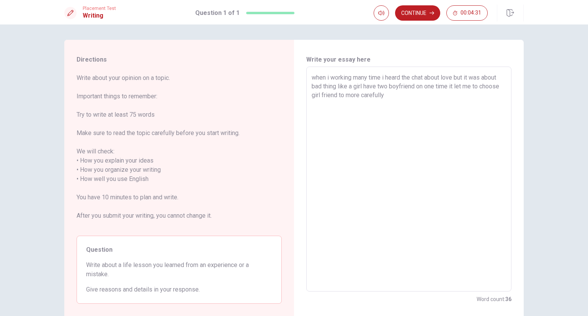
click at [315, 80] on textarea "when i working many time i heard the chat about love but it was about bad thing…" at bounding box center [409, 179] width 195 height 213
click at [391, 154] on textarea "When i working many time i heard the chat about love but it was about bad thing…" at bounding box center [409, 179] width 195 height 213
click at [307, 97] on div "When i working many time i heard the chat about love but it was about bad thing…" at bounding box center [408, 179] width 205 height 225
click at [308, 97] on div "When i working many time i heard the chat about love but it was about bad thing…" at bounding box center [408, 179] width 205 height 225
click at [312, 96] on textarea "When i working many time i heard the chat about love but it was about bad thing…" at bounding box center [409, 179] width 195 height 213
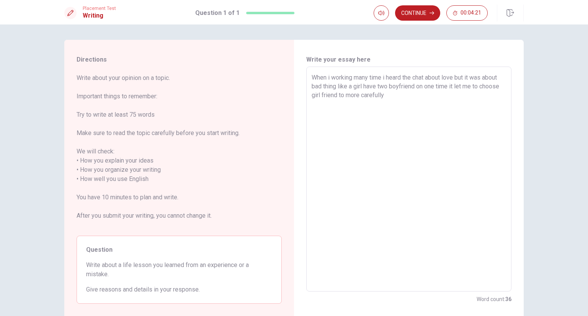
click at [316, 90] on textarea "When i working many time i heard the chat about love but it was about bad thing…" at bounding box center [409, 179] width 195 height 213
click at [317, 96] on textarea "When i working many time i heard the chat about love but it was about bad thing…" at bounding box center [409, 179] width 195 height 213
click at [326, 85] on textarea "When i working many time i heard the chat about love but it was about bad thing…" at bounding box center [409, 179] width 195 height 213
click at [313, 98] on textarea "When i working many time i heard the chat about love but it was about bad thing…" at bounding box center [409, 179] width 195 height 213
click at [424, 106] on textarea "When i working many time i heard the chat about love but it was about bad thing…" at bounding box center [409, 179] width 195 height 213
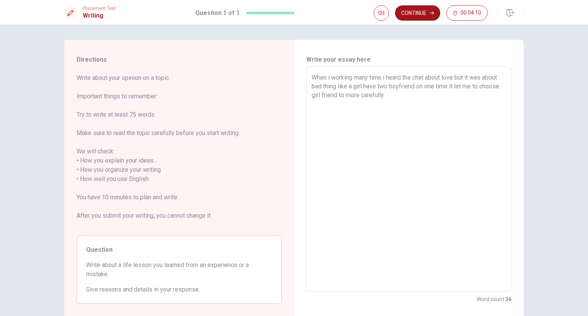
click at [422, 17] on button "Continue" at bounding box center [417, 12] width 45 height 15
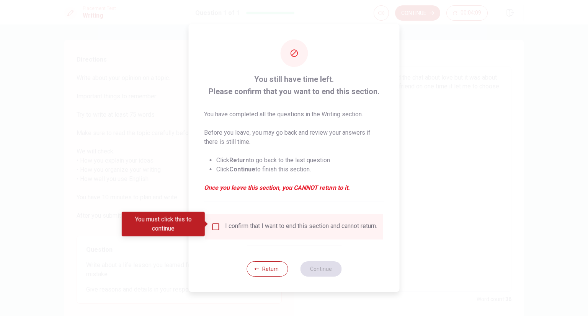
click at [213, 223] on input "You must click this to continue" at bounding box center [215, 227] width 9 height 9
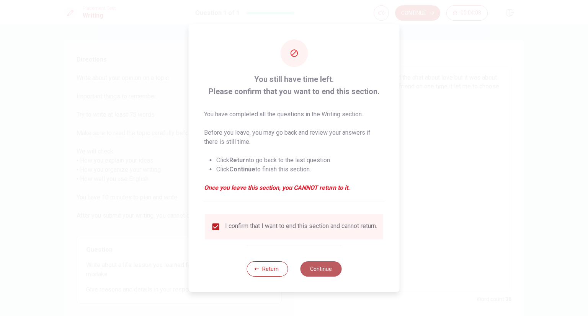
click at [328, 268] on button "Continue" at bounding box center [320, 269] width 41 height 15
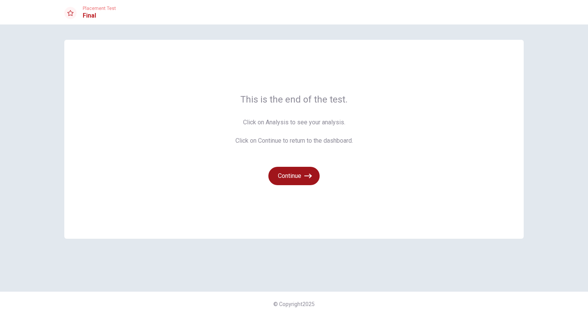
click at [290, 178] on button "Continue" at bounding box center [293, 176] width 51 height 18
